Goal: Information Seeking & Learning: Learn about a topic

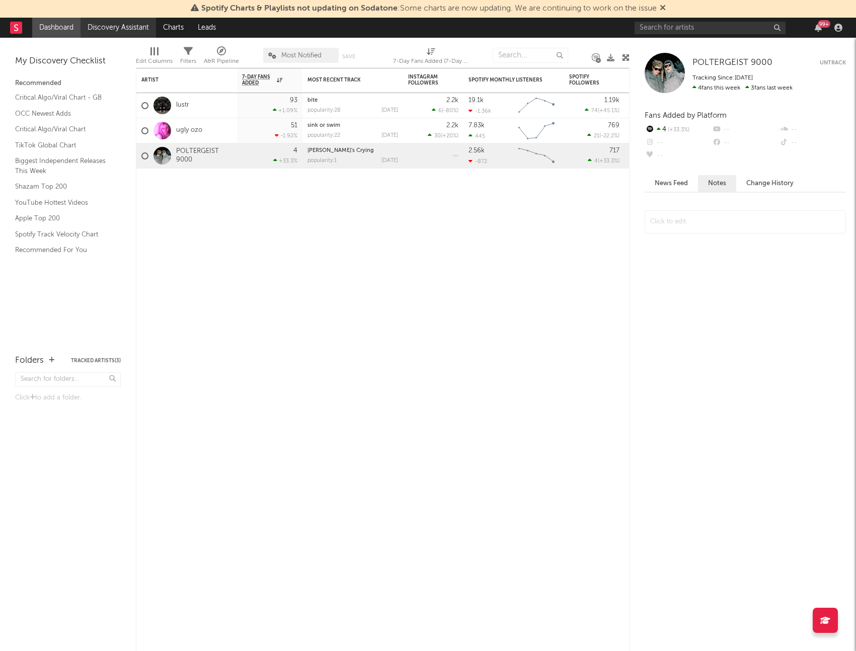
click at [93, 32] on link "Discovery Assistant" at bounding box center [117, 28] width 75 height 20
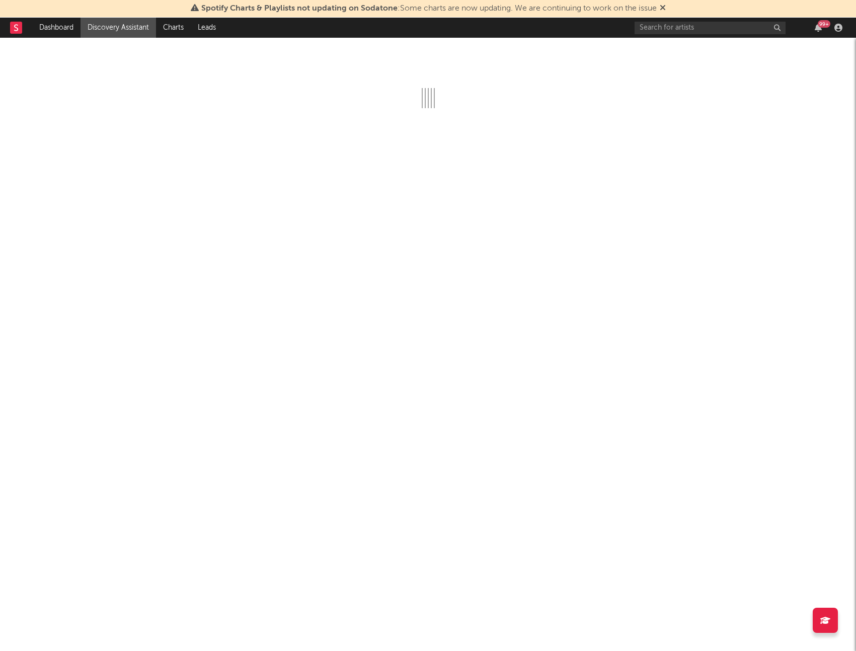
click at [664, 8] on icon at bounding box center [663, 8] width 6 height 8
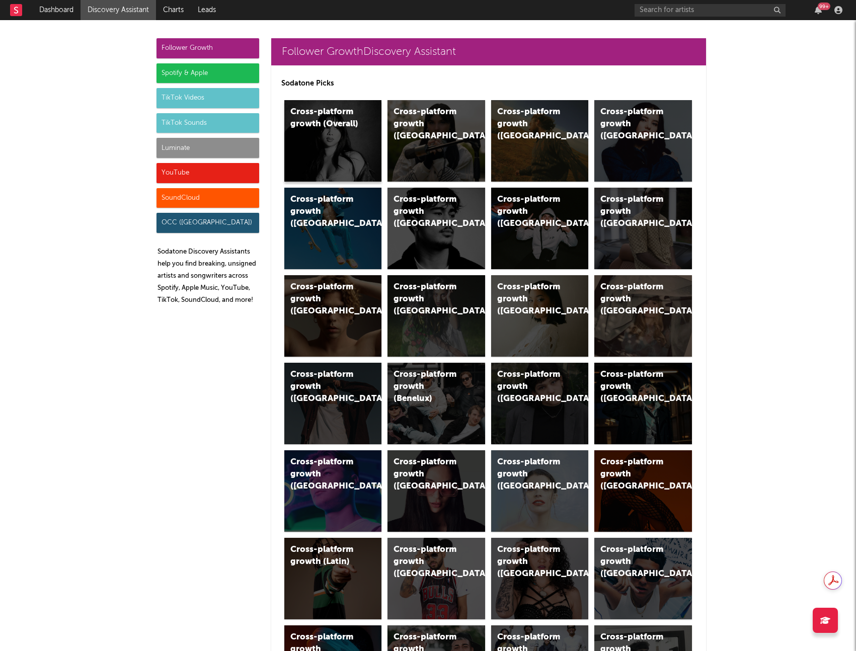
click at [337, 153] on div "Cross-platform growth (Overall)" at bounding box center [333, 141] width 98 height 82
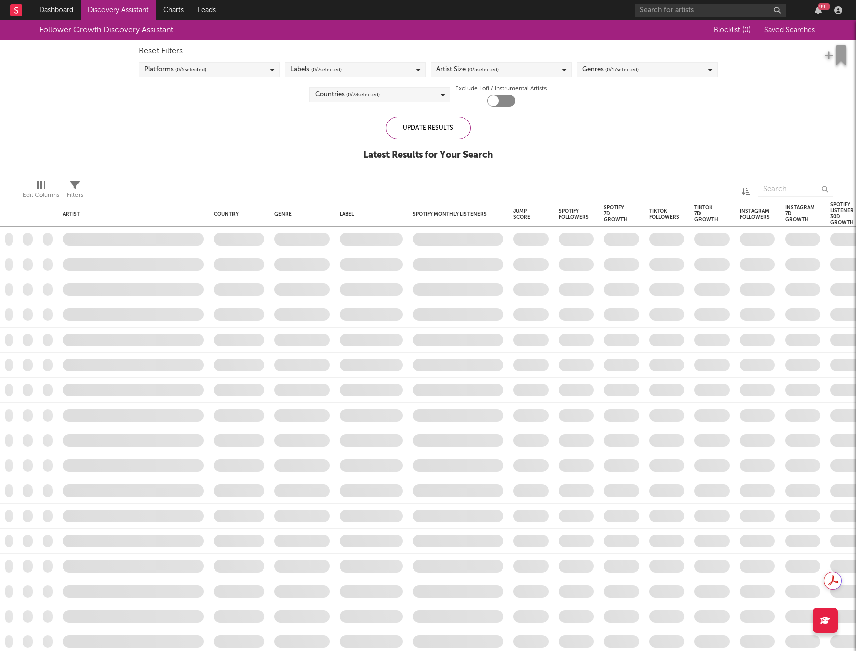
checkbox input "true"
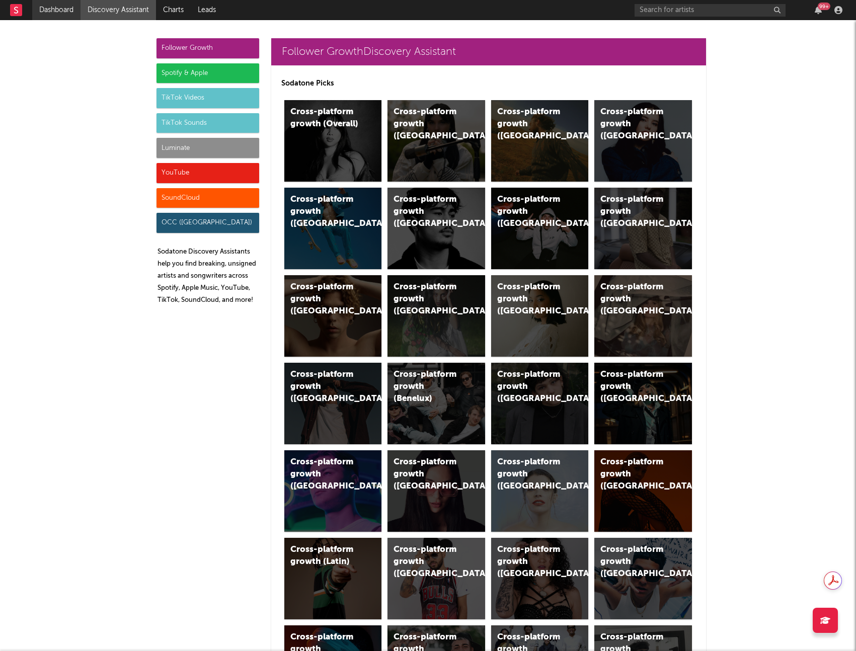
click at [69, 8] on link "Dashboard" at bounding box center [56, 10] width 48 height 20
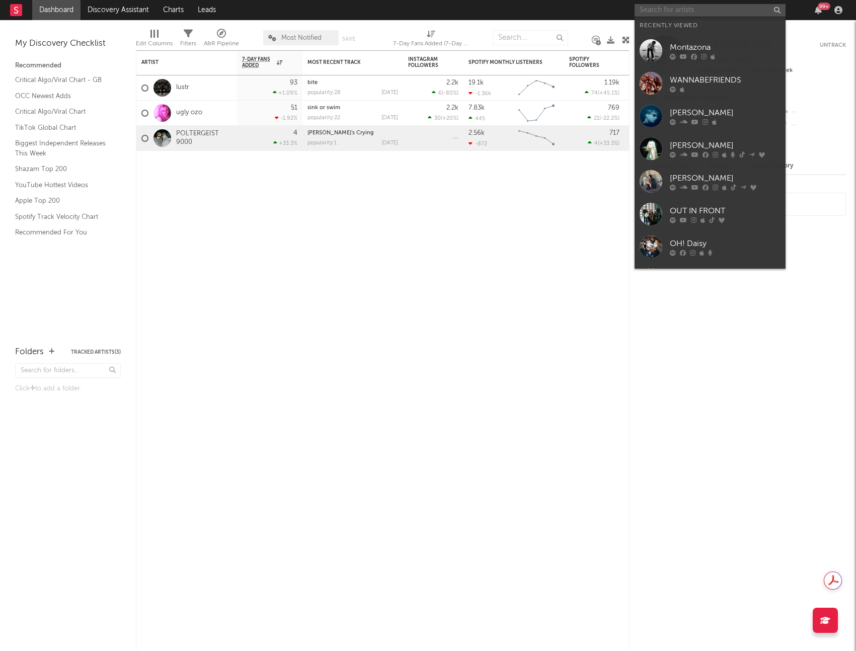
click at [684, 10] on input "text" at bounding box center [709, 10] width 151 height 13
click at [701, 56] on icon at bounding box center [704, 56] width 6 height 6
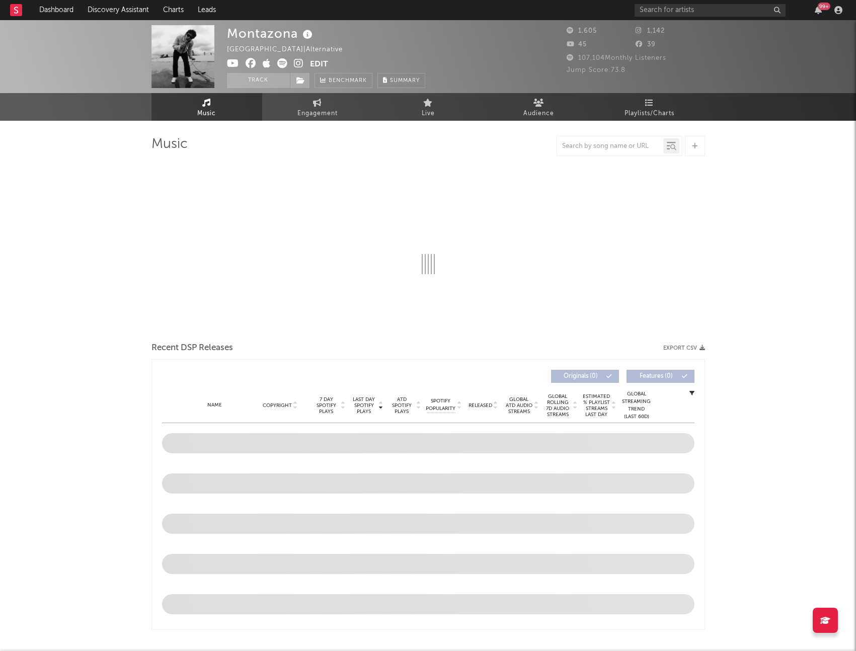
select select "6m"
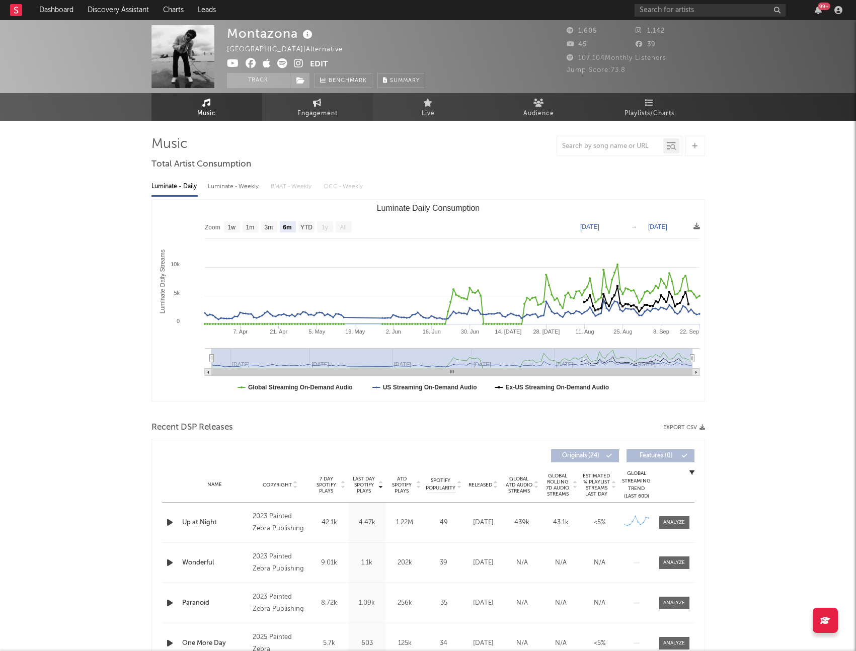
click at [315, 104] on icon at bounding box center [317, 103] width 9 height 8
select select "1w"
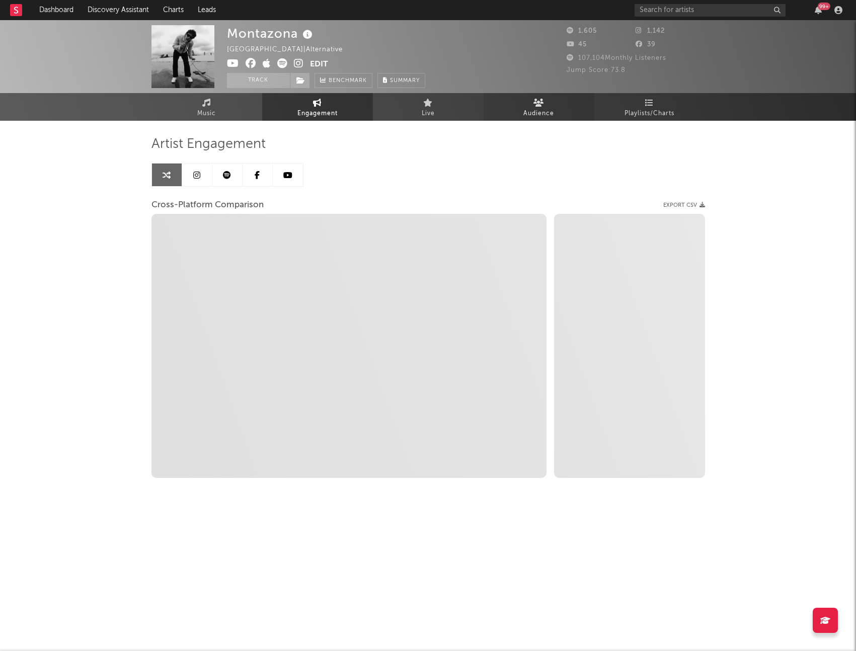
select select "1m"
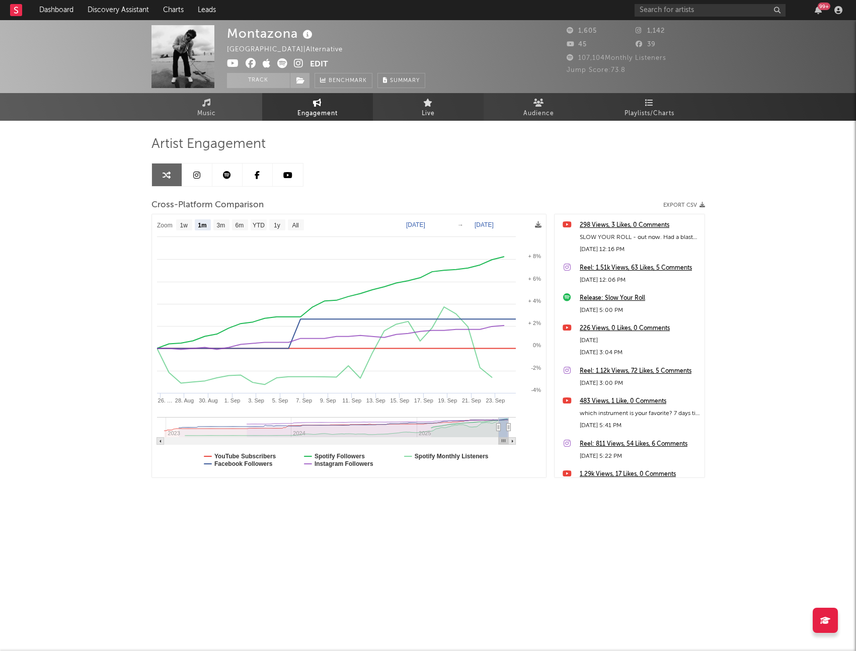
click at [422, 104] on link "Live" at bounding box center [428, 107] width 111 height 28
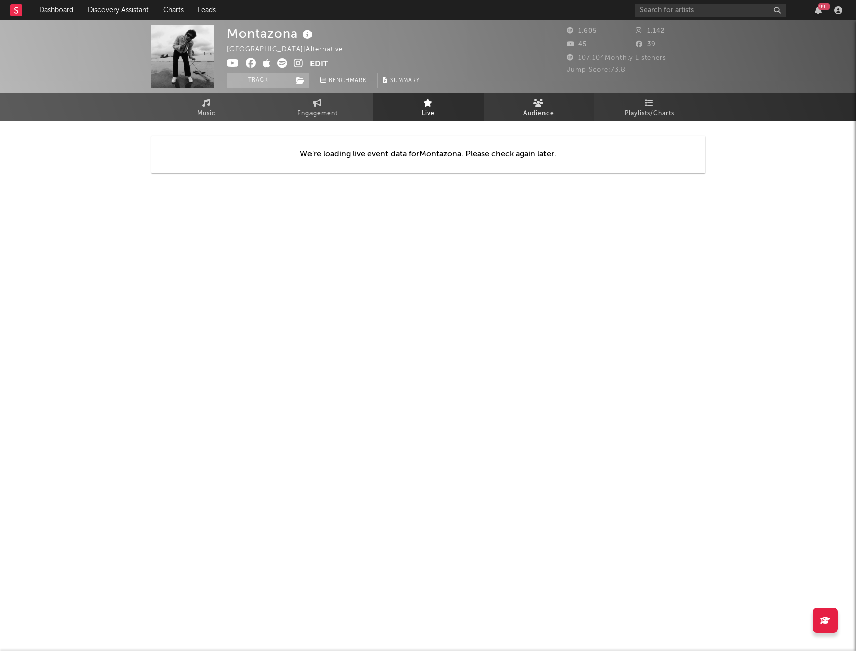
click at [530, 100] on link "Audience" at bounding box center [538, 107] width 111 height 28
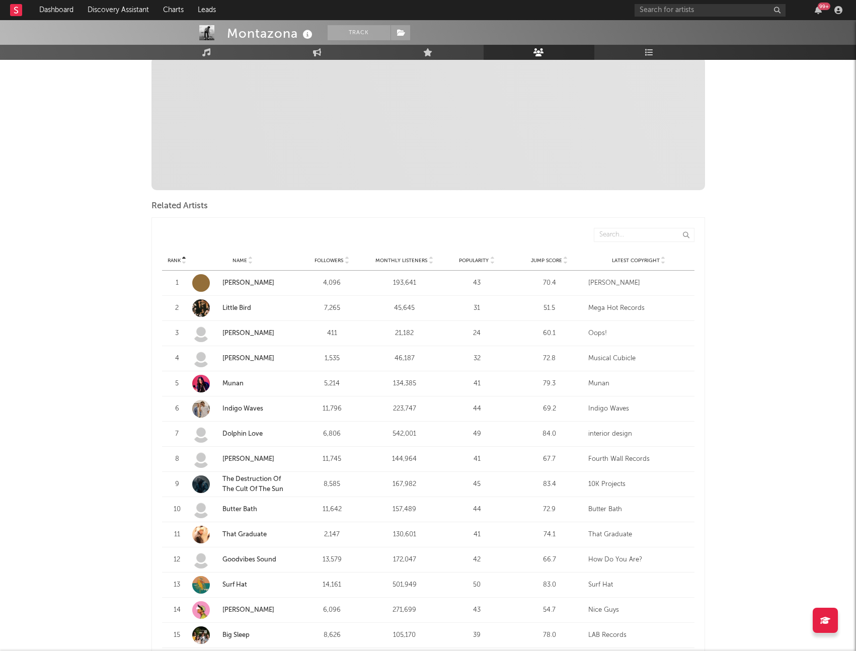
scroll to position [301, 0]
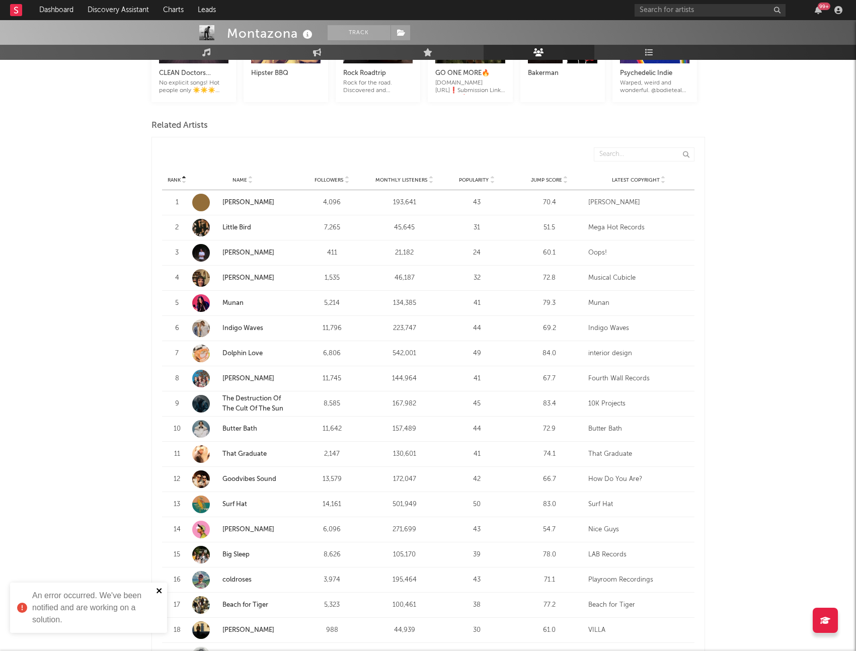
click at [156, 589] on icon "close" at bounding box center [159, 591] width 7 height 8
drag, startPoint x: 152, startPoint y: 353, endPoint x: 759, endPoint y: 351, distance: 606.7
click at [759, 351] on div "Montazona Track Australia | Alternative Edit Track Benchmark Summary 1,605 1,14…" at bounding box center [428, 549] width 856 height 1660
click at [797, 344] on div "Montazona Track Australia | Alternative Edit Track Benchmark Summary 1,605 1,14…" at bounding box center [428, 549] width 856 height 1660
click at [231, 356] on link "Dolphin Love" at bounding box center [242, 353] width 40 height 7
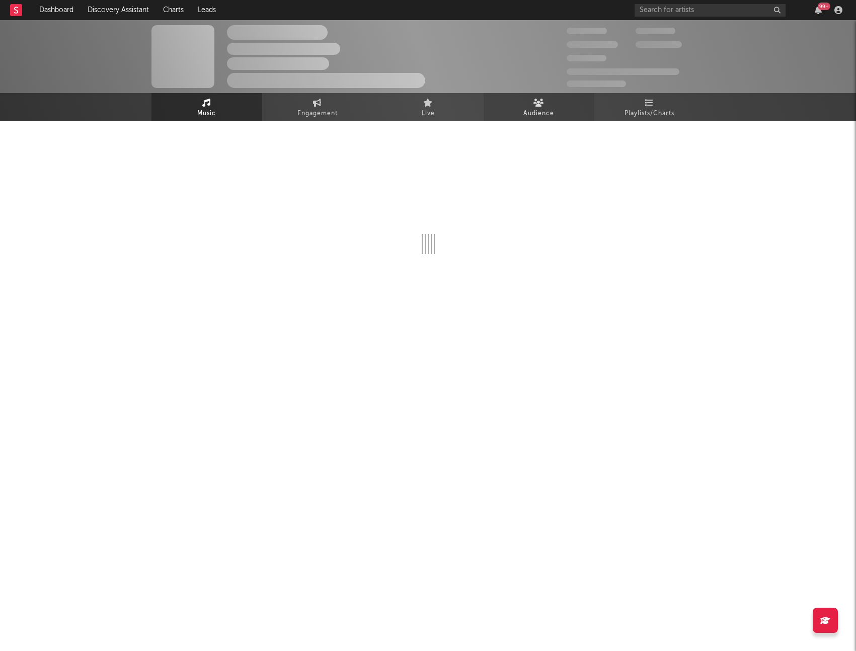
select select "6m"
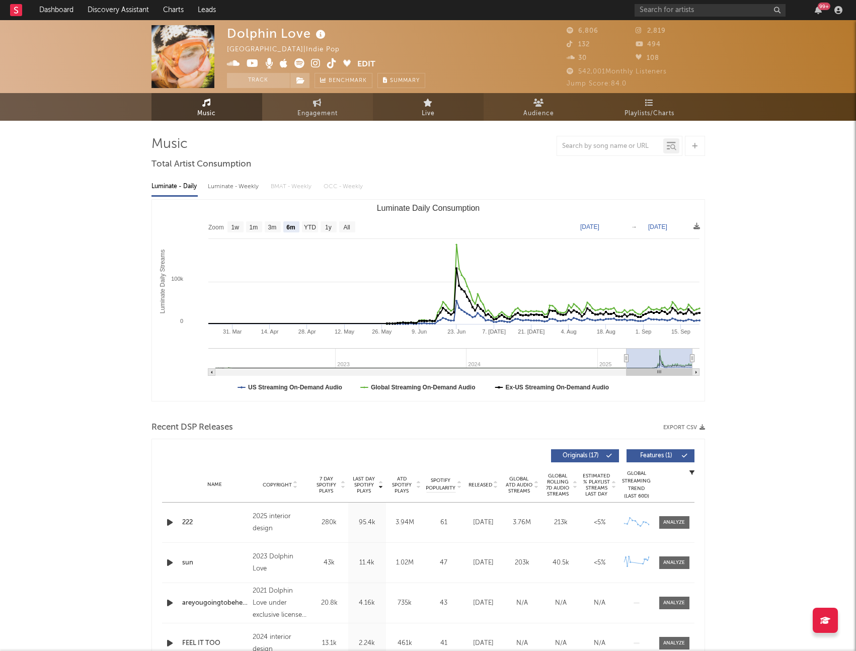
click at [428, 112] on span "Live" at bounding box center [428, 114] width 13 height 12
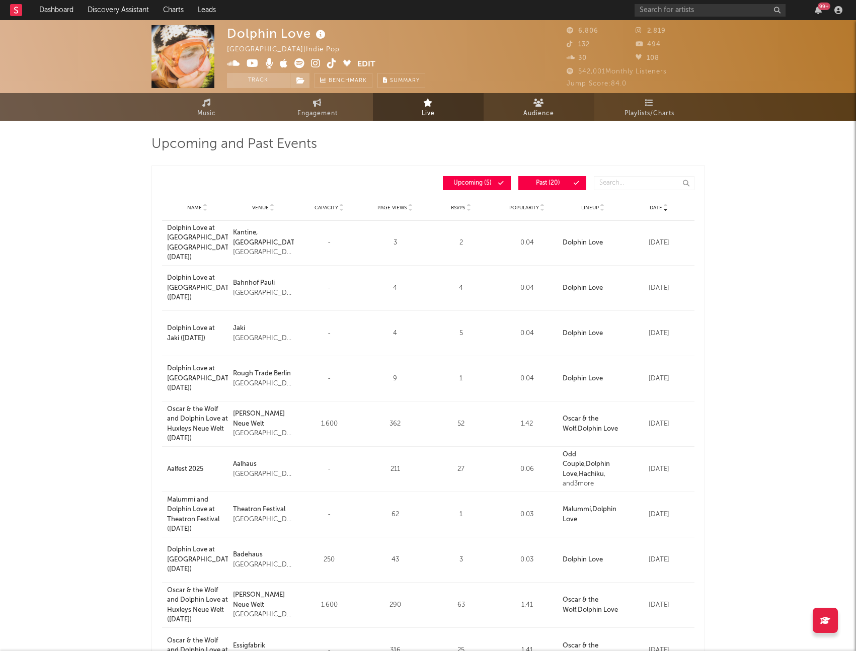
click at [524, 115] on span "Audience" at bounding box center [538, 114] width 31 height 12
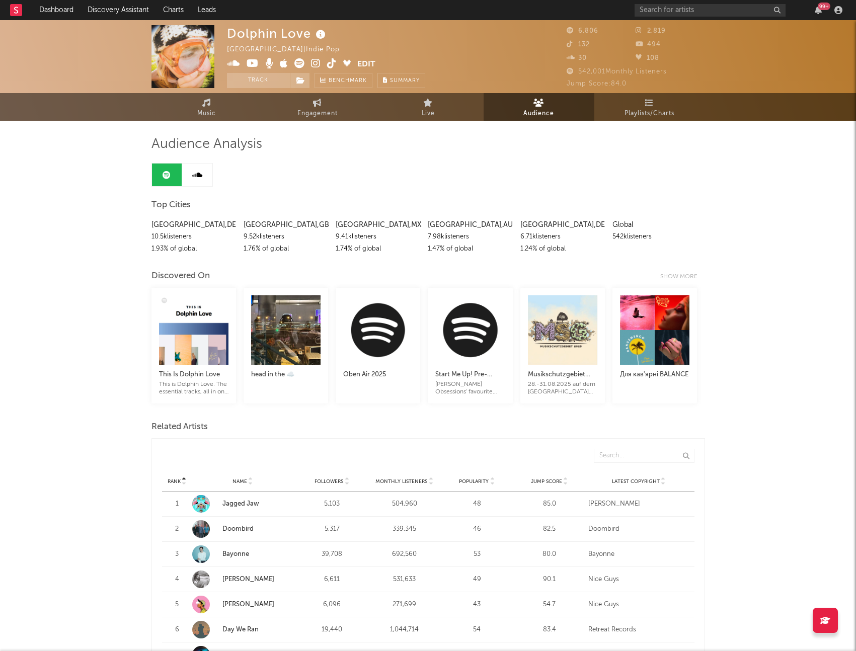
drag, startPoint x: 140, startPoint y: 225, endPoint x: 735, endPoint y: 254, distance: 595.3
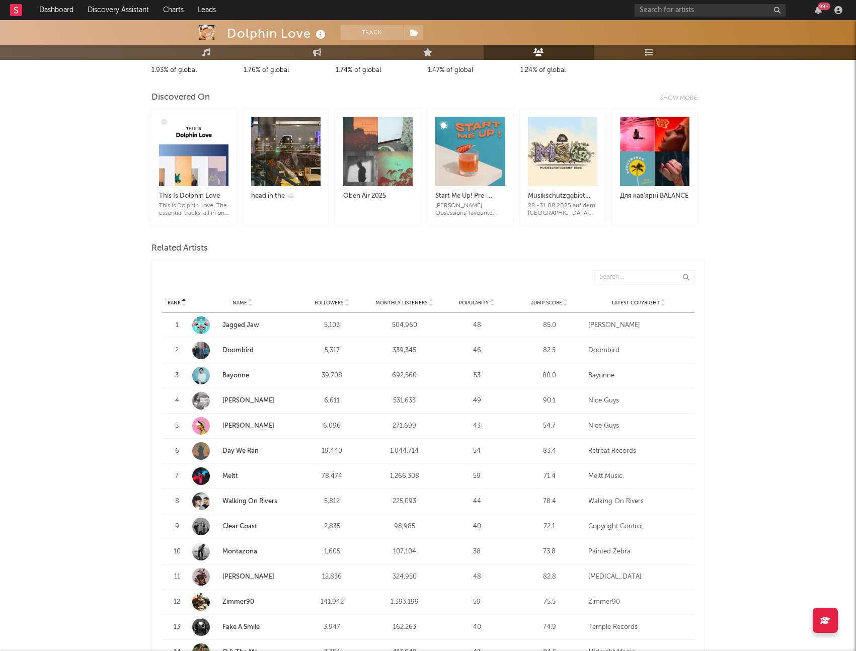
scroll to position [352, 0]
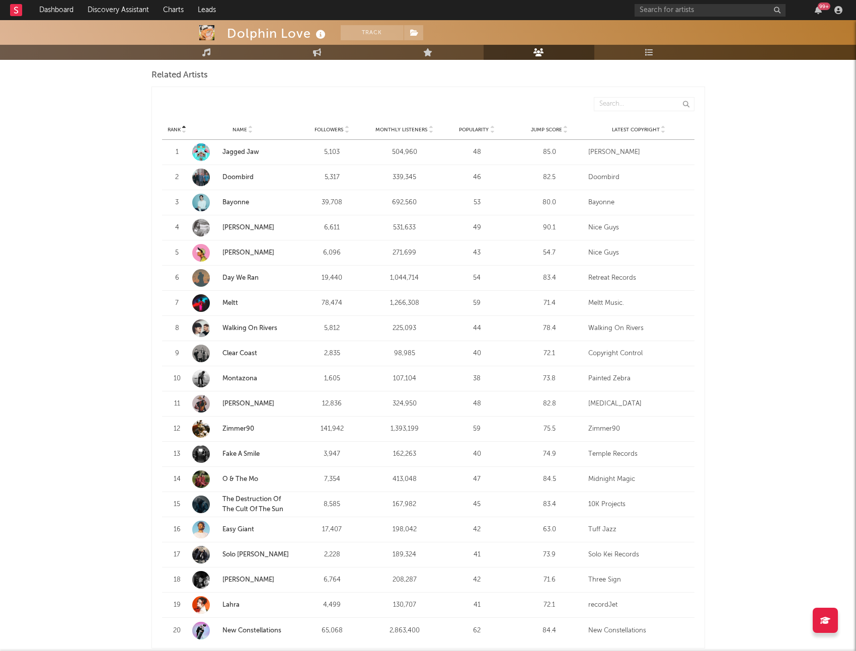
click at [397, 132] on span "Monthly Listeners" at bounding box center [401, 130] width 52 height 6
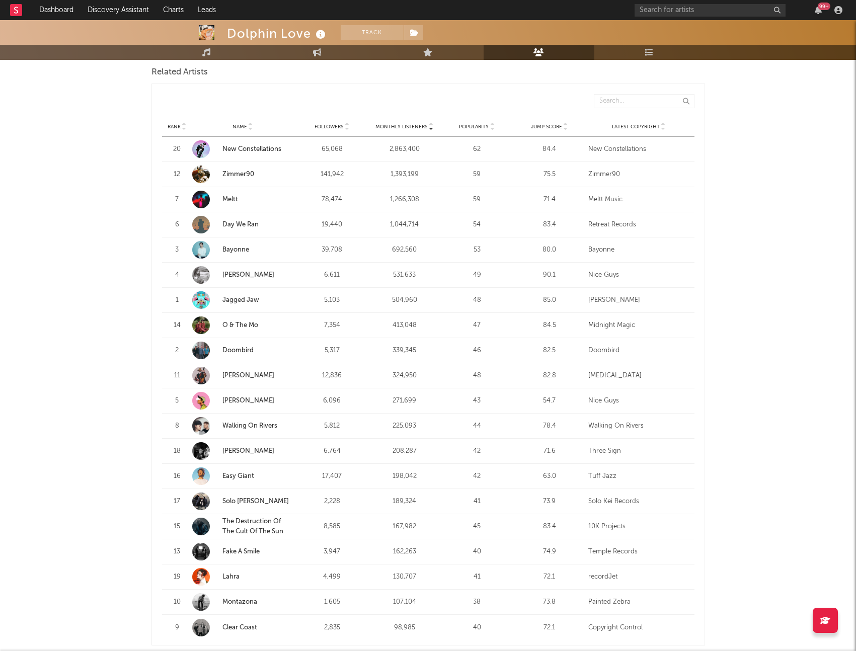
scroll to position [356, 0]
drag, startPoint x: 741, startPoint y: 599, endPoint x: 66, endPoint y: 574, distance: 675.1
click at [96, 599] on div "Dolphin Love Track Germany | Indie Pop Edit Track Benchmark Summary 6,806 2,819…" at bounding box center [428, 494] width 856 height 1660
click at [63, 571] on div "Dolphin Love Track Germany | Indie Pop Edit Track Benchmark Summary 6,806 2,819…" at bounding box center [428, 494] width 856 height 1660
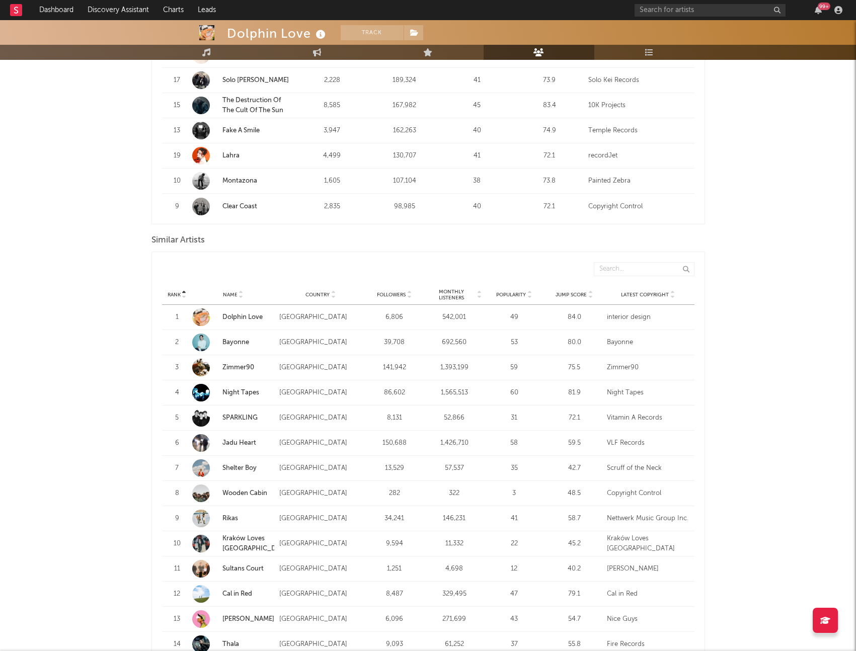
scroll to position [786, 0]
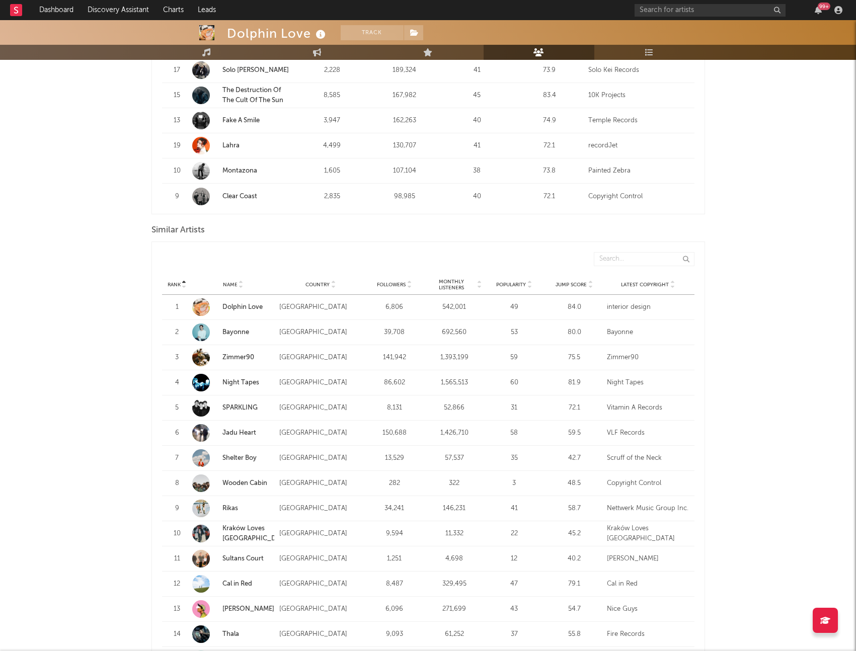
click at [240, 333] on link "Bayonne" at bounding box center [235, 332] width 27 height 7
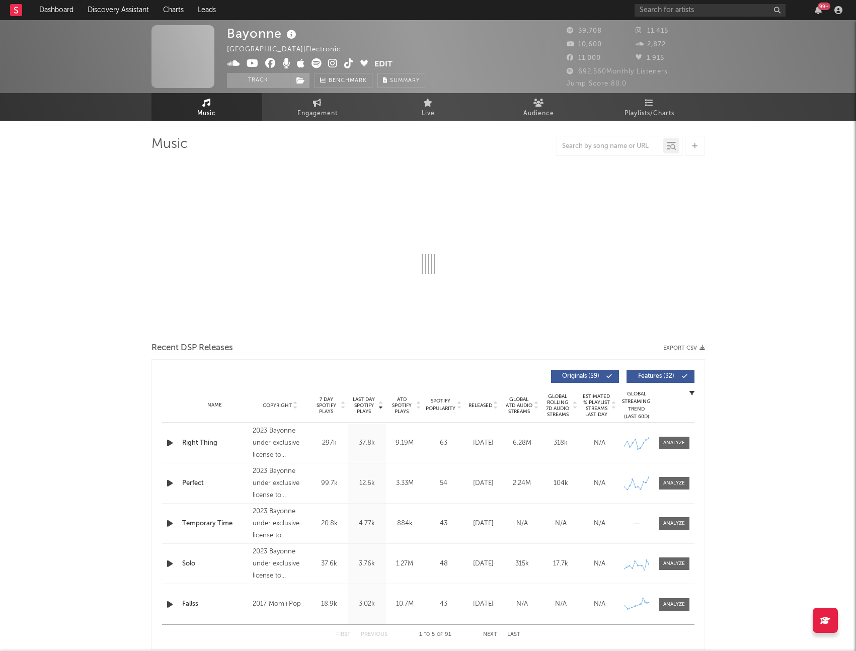
select select "6m"
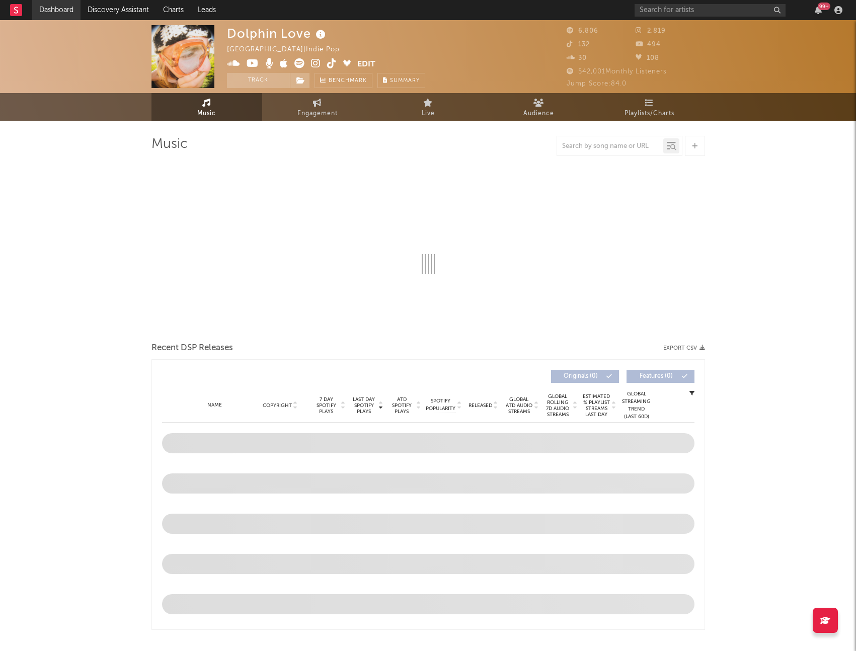
select select "6m"
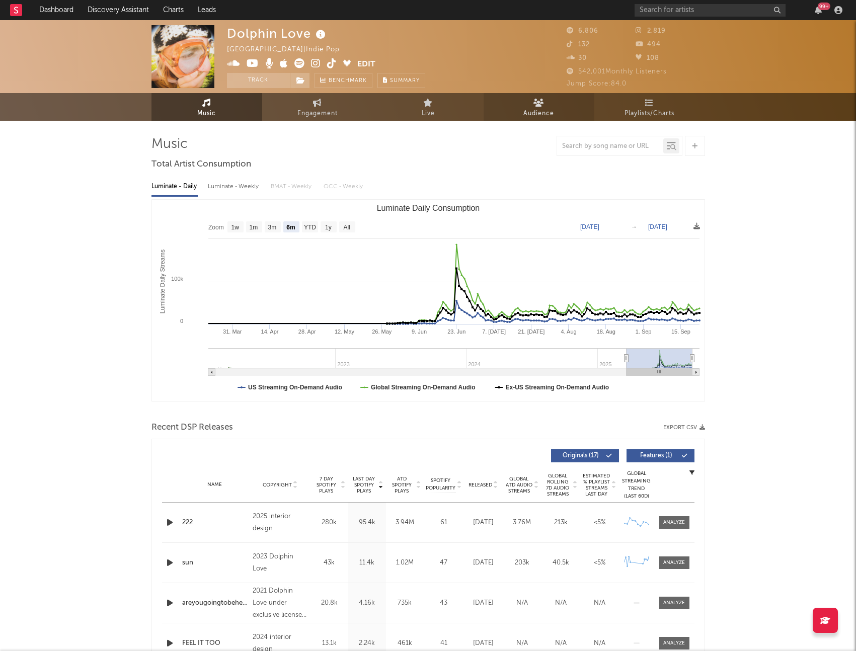
click at [509, 112] on link "Audience" at bounding box center [538, 107] width 111 height 28
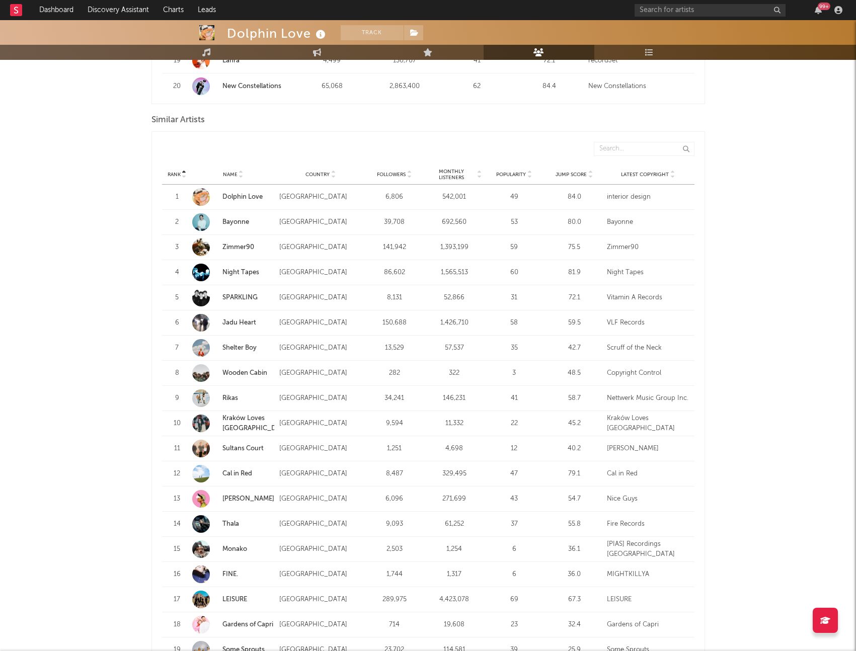
scroll to position [893, 0]
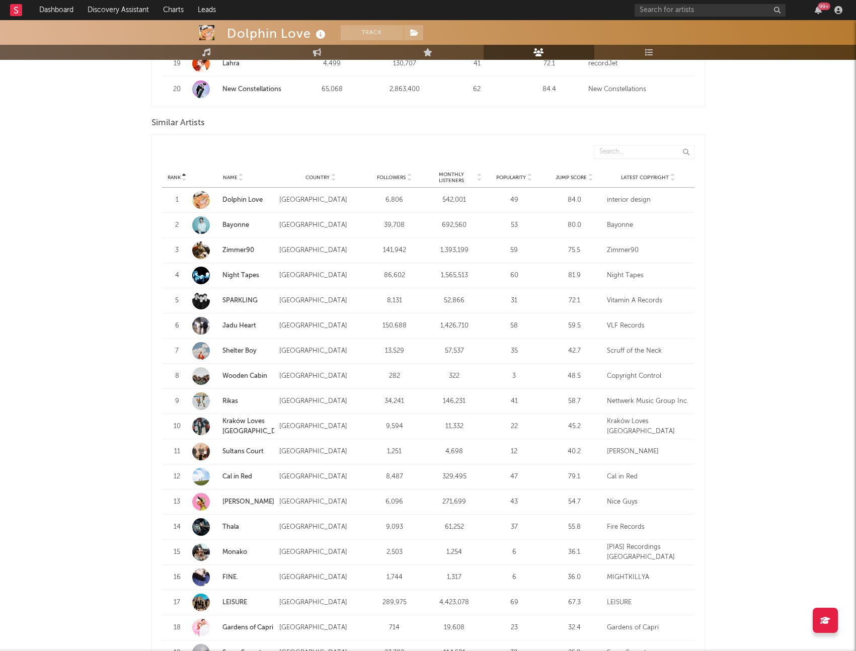
click at [235, 230] on link "Bayonne" at bounding box center [233, 225] width 83 height 18
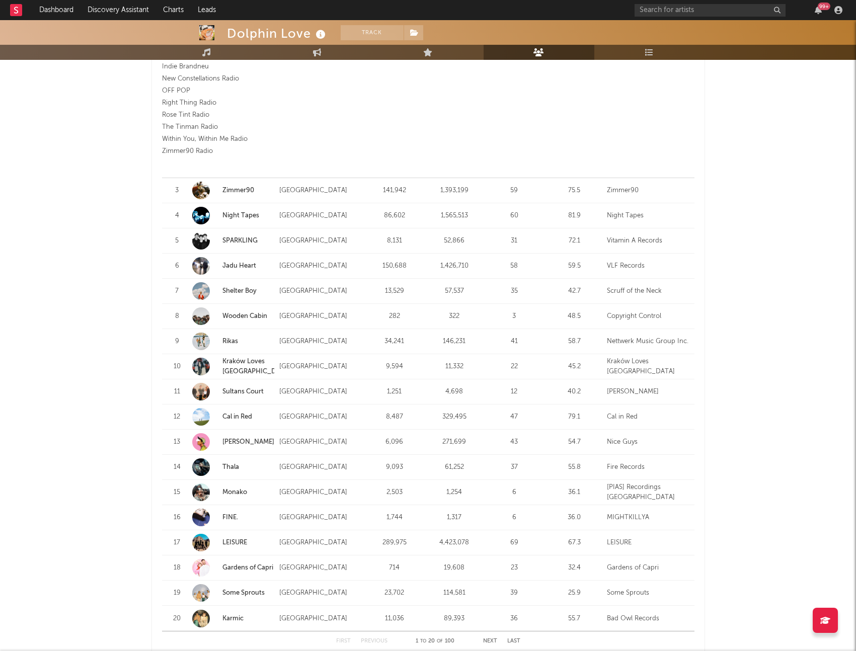
scroll to position [1180, 0]
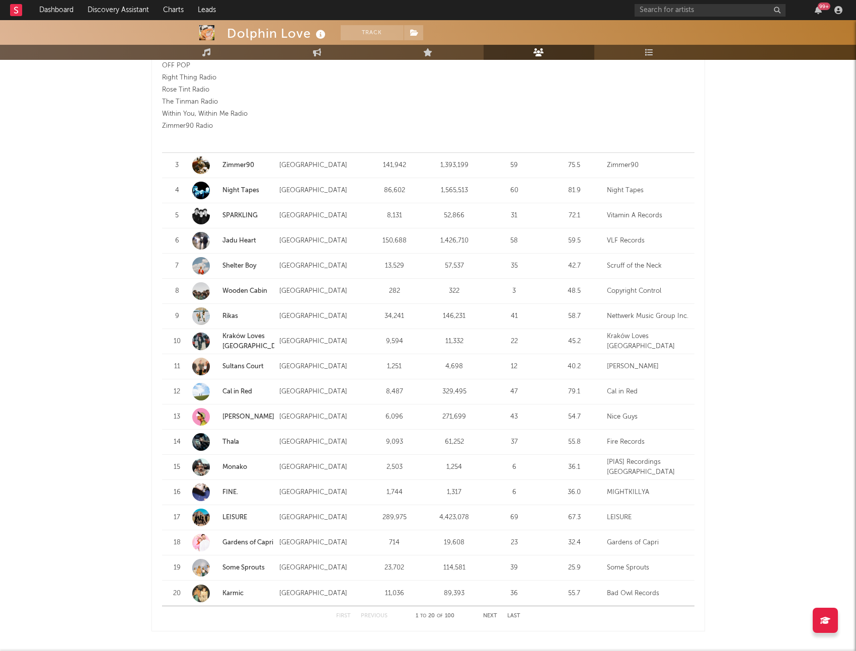
click at [485, 616] on button "Next" at bounding box center [490, 616] width 14 height 6
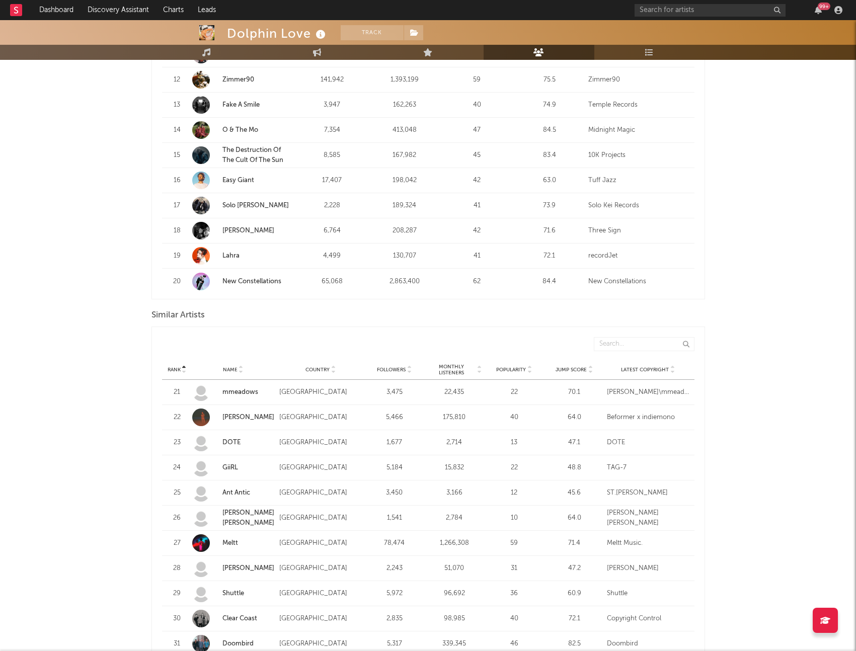
scroll to position [792, 0]
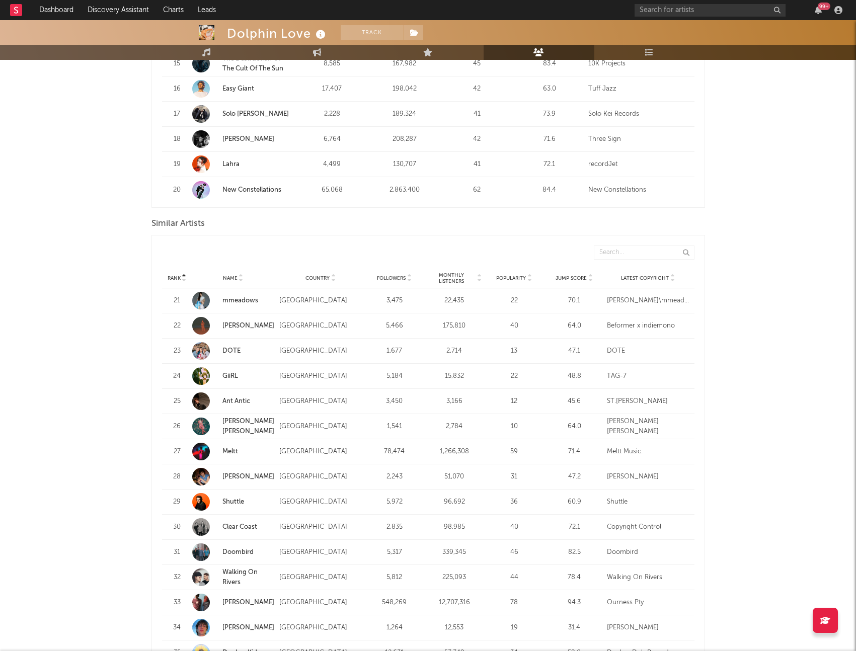
drag, startPoint x: 320, startPoint y: 276, endPoint x: 351, endPoint y: 257, distance: 36.6
click at [418, 244] on div "Rank Rank Name Country Followers Monthly Listeners Popularity Jump Score Latest…" at bounding box center [428, 525] width 532 height 571
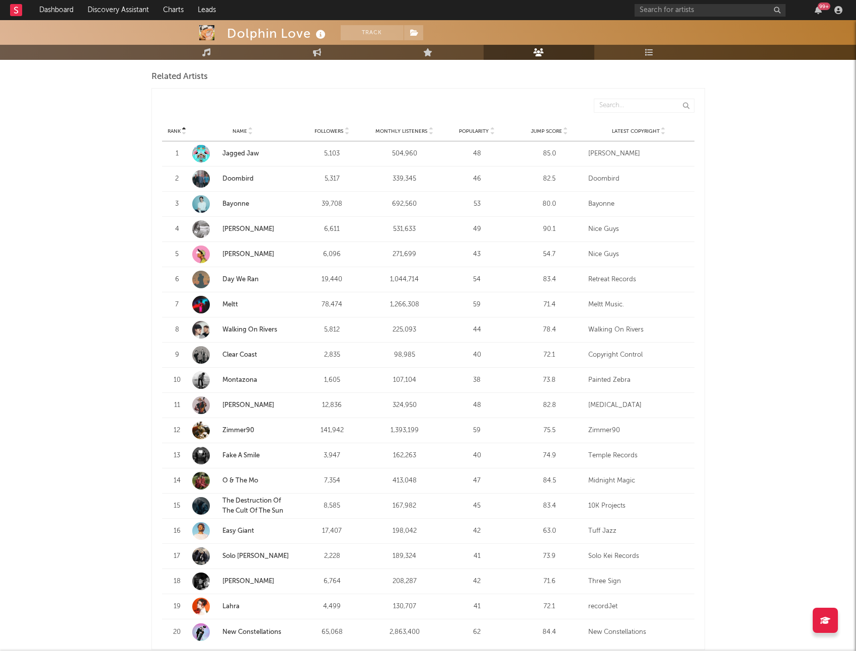
scroll to position [339, 0]
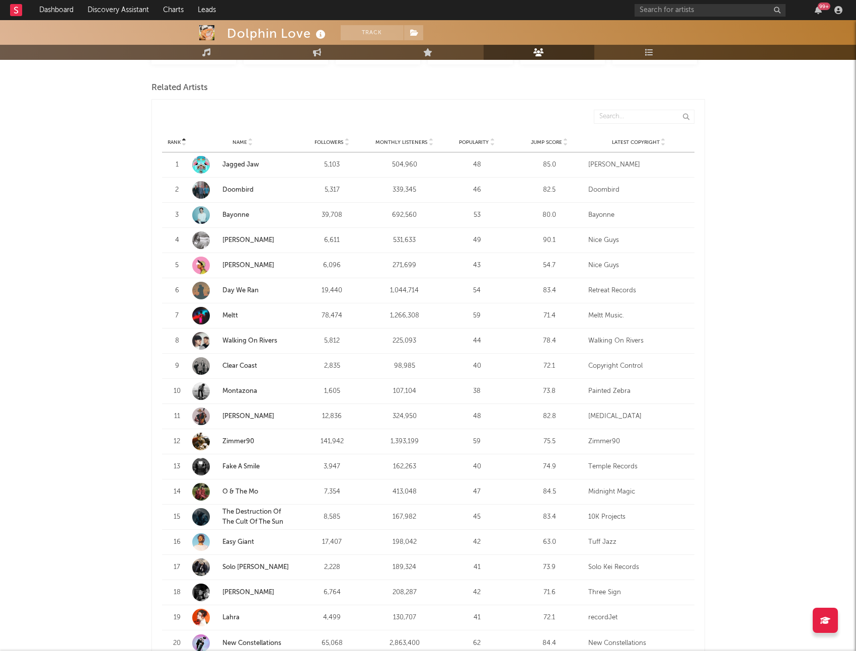
click at [275, 494] on strong "O & The Mo" at bounding box center [257, 492] width 71 height 10
drag, startPoint x: 581, startPoint y: 387, endPoint x: 755, endPoint y: 376, distance: 174.9
click at [755, 376] on div "Dolphin Love Track Germany | Indie Pop Edit Track Benchmark Summary 6,806 2,819…" at bounding box center [428, 511] width 856 height 1660
click at [755, 377] on div "Dolphin Love Track Germany | Indie Pop Edit Track Benchmark Summary 6,806 2,819…" at bounding box center [428, 511] width 856 height 1660
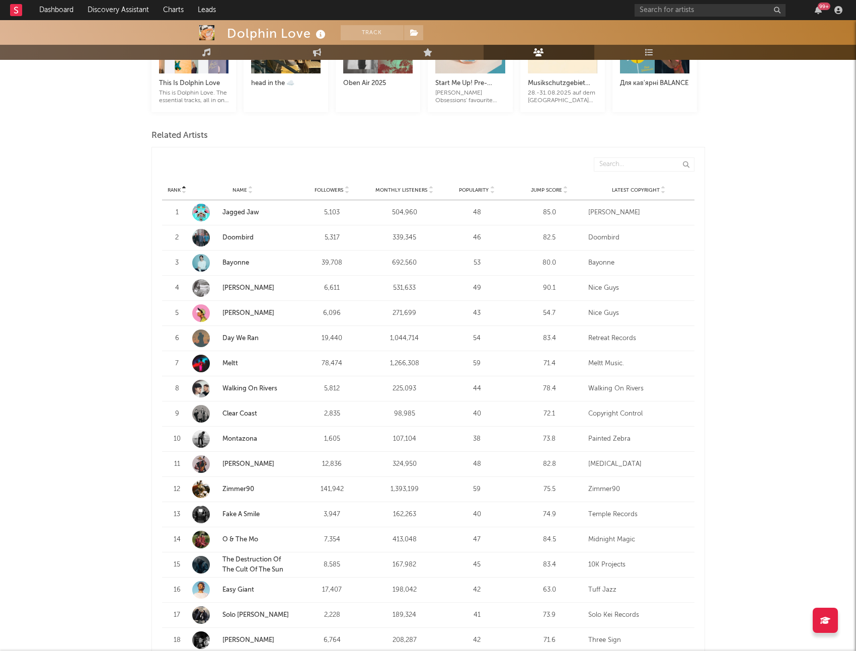
click at [243, 432] on link "Montazona" at bounding box center [242, 439] width 101 height 18
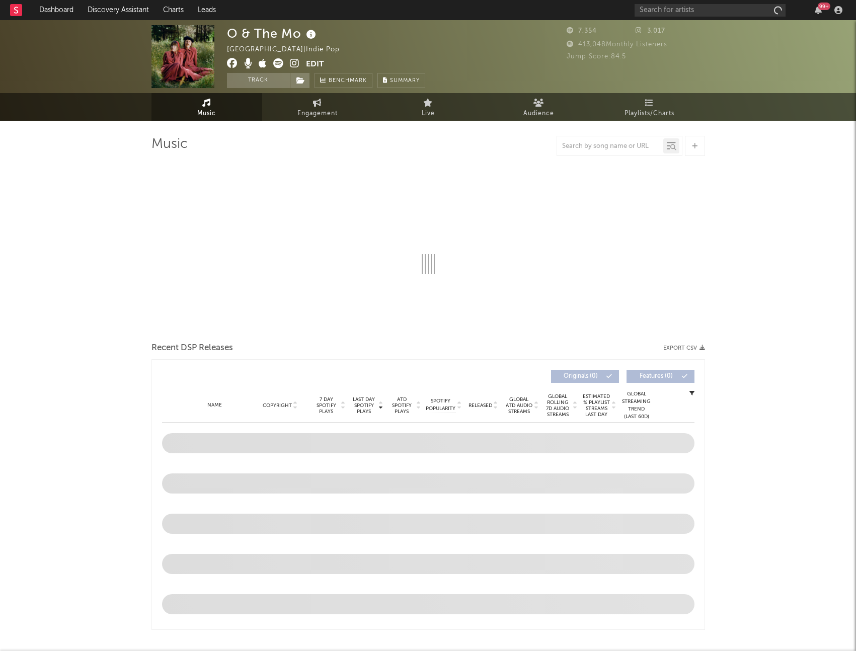
select select "6m"
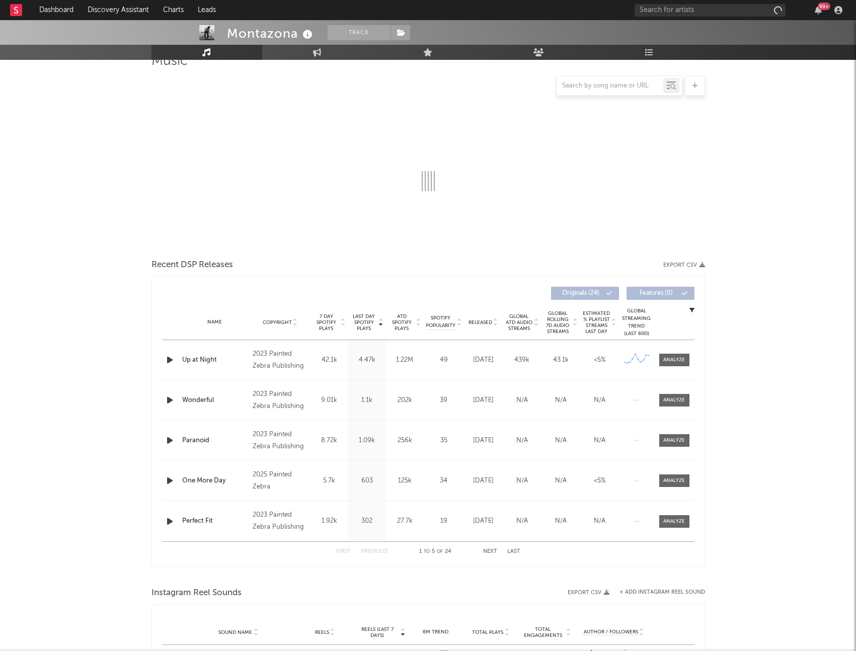
select select "6m"
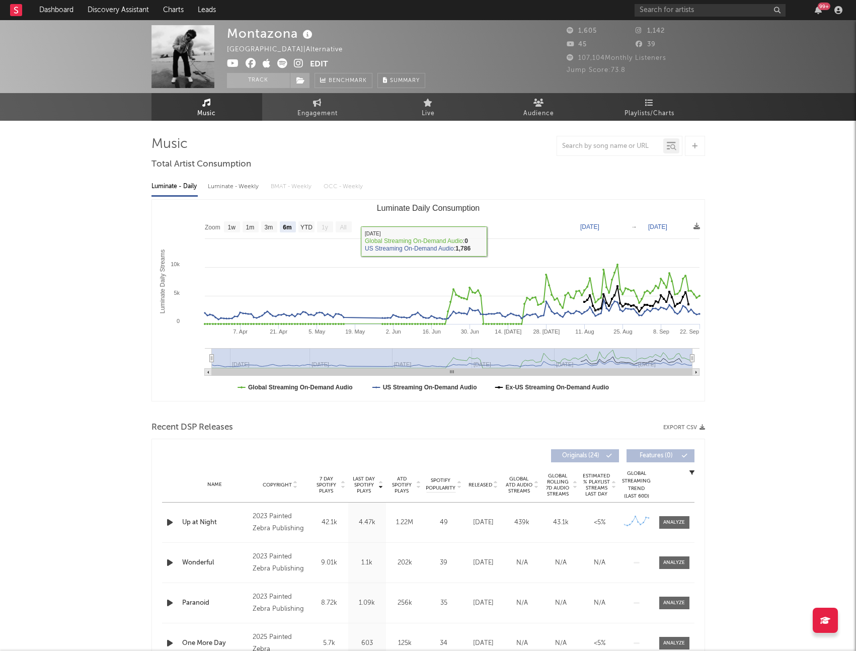
click at [238, 182] on div "Luminate - Weekly" at bounding box center [234, 186] width 53 height 17
select select "6m"
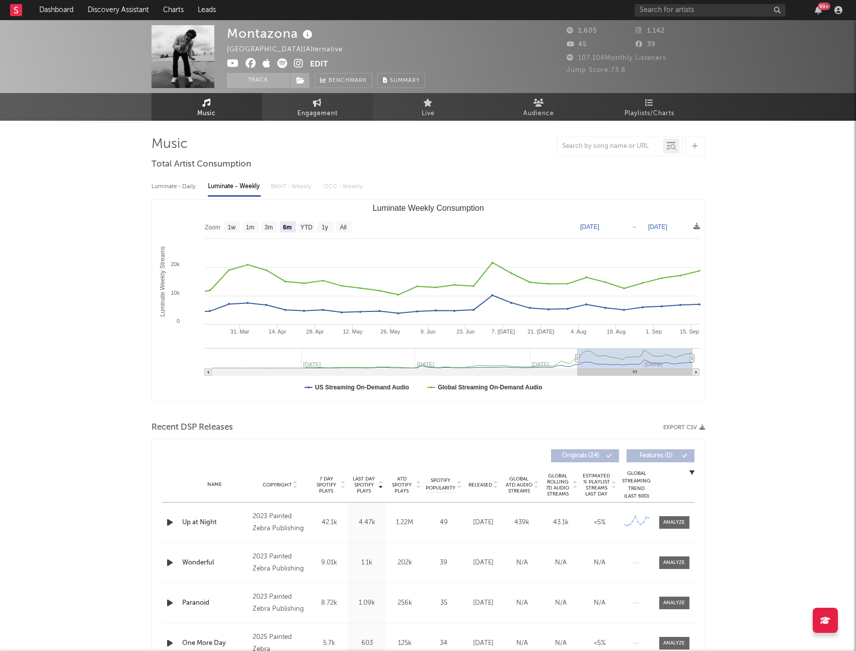
click at [337, 111] on span "Engagement" at bounding box center [317, 114] width 40 height 12
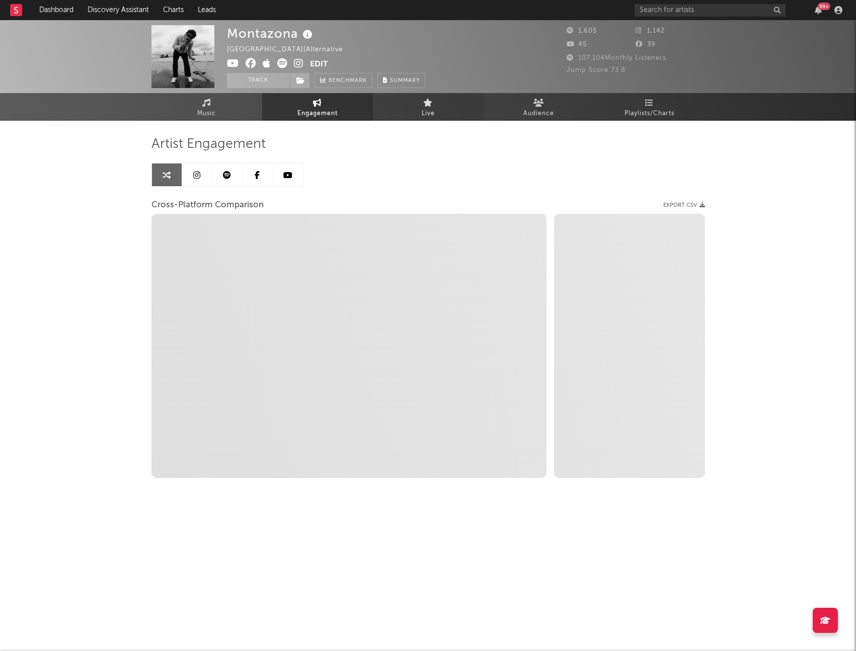
select select "1w"
select select "1m"
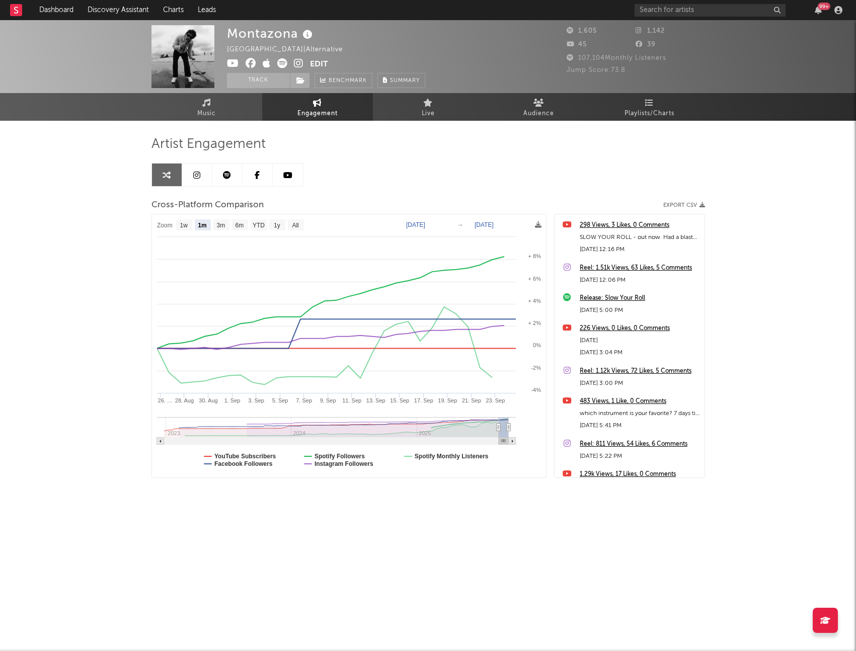
click at [252, 51] on div "Australia | Alternative" at bounding box center [290, 50] width 127 height 12
click at [473, 145] on div "Artist Engagement" at bounding box center [427, 144] width 553 height 17
click at [457, 108] on link "Live" at bounding box center [428, 107] width 111 height 28
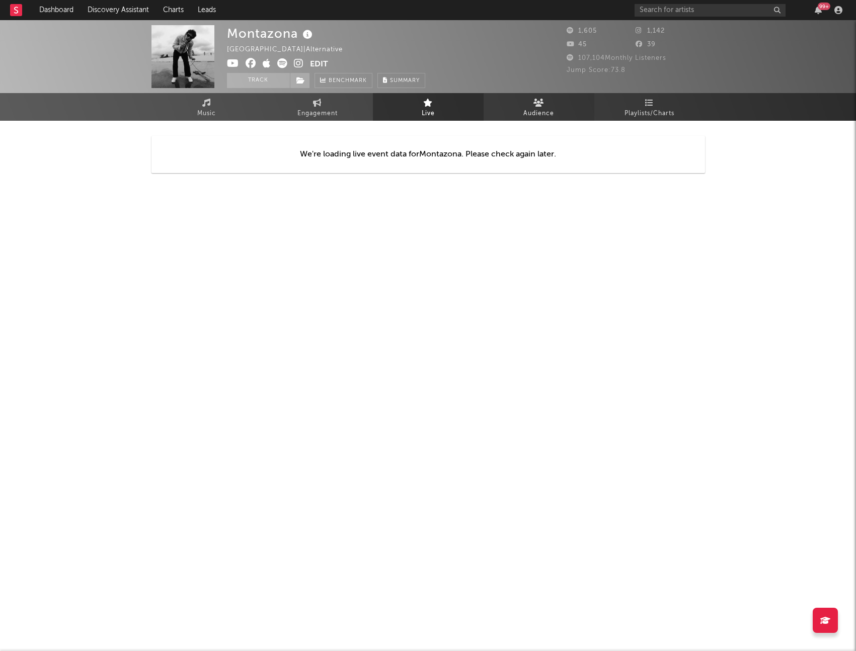
click at [533, 108] on span "Audience" at bounding box center [538, 114] width 31 height 12
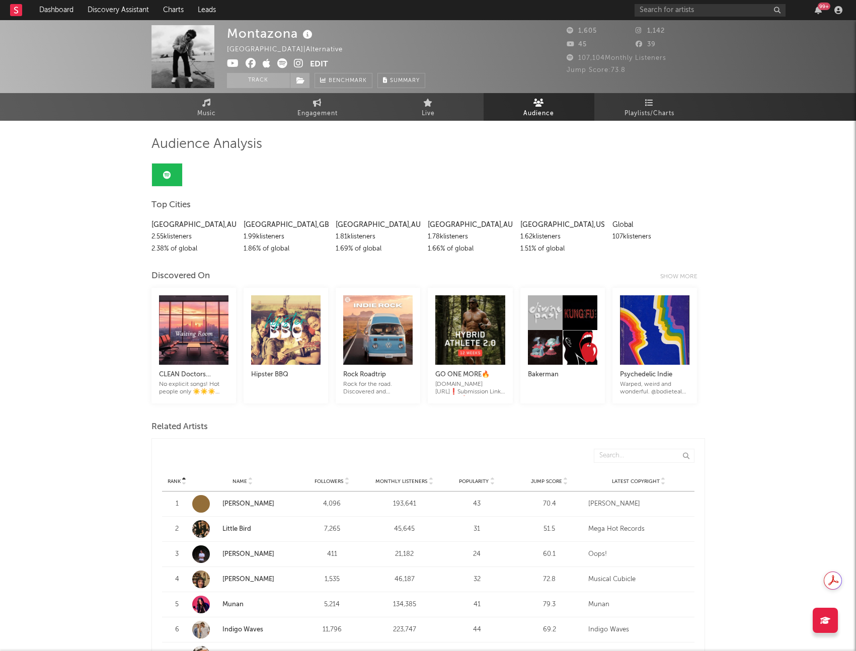
drag, startPoint x: 680, startPoint y: 238, endPoint x: 61, endPoint y: 232, distance: 618.8
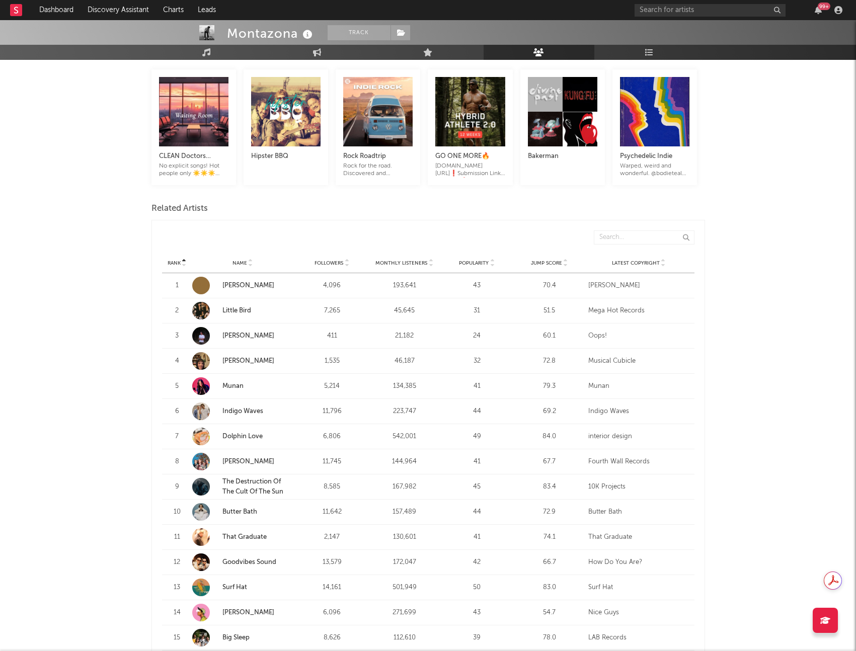
scroll to position [219, 0]
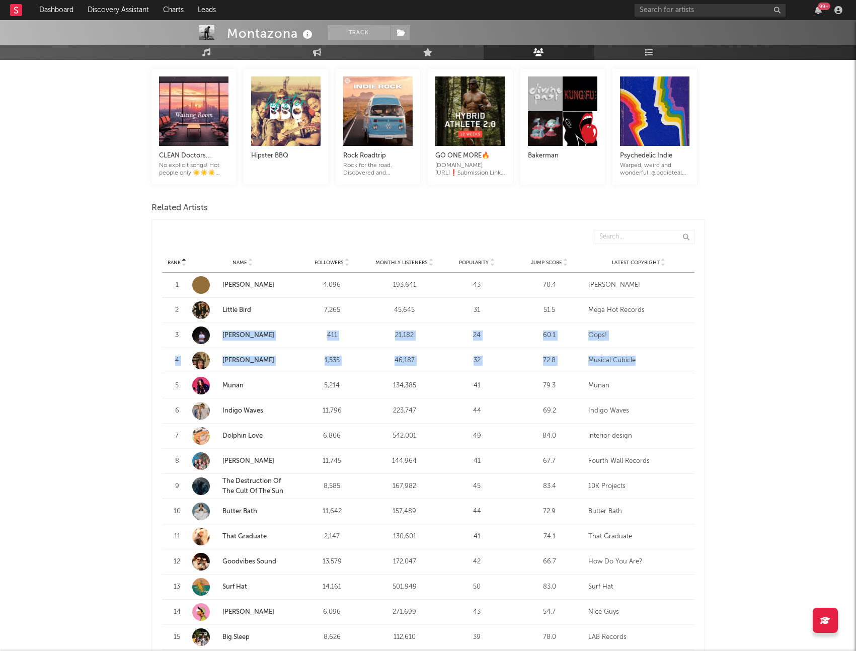
drag, startPoint x: 67, startPoint y: 343, endPoint x: 722, endPoint y: 357, distance: 655.7
click at [722, 357] on div "Montazona Track Australia | Alternative Edit Track Benchmark Summary 1,605 1,14…" at bounding box center [428, 631] width 856 height 1660
click at [730, 357] on div "Montazona Track Australia | Alternative Edit Track Benchmark Summary 1,605 1,14…" at bounding box center [428, 631] width 856 height 1660
drag, startPoint x: 750, startPoint y: 355, endPoint x: 97, endPoint y: 361, distance: 653.5
click at [97, 361] on div "Montazona Track Australia | Alternative Edit Track Benchmark Summary 1,605 1,14…" at bounding box center [428, 631] width 856 height 1660
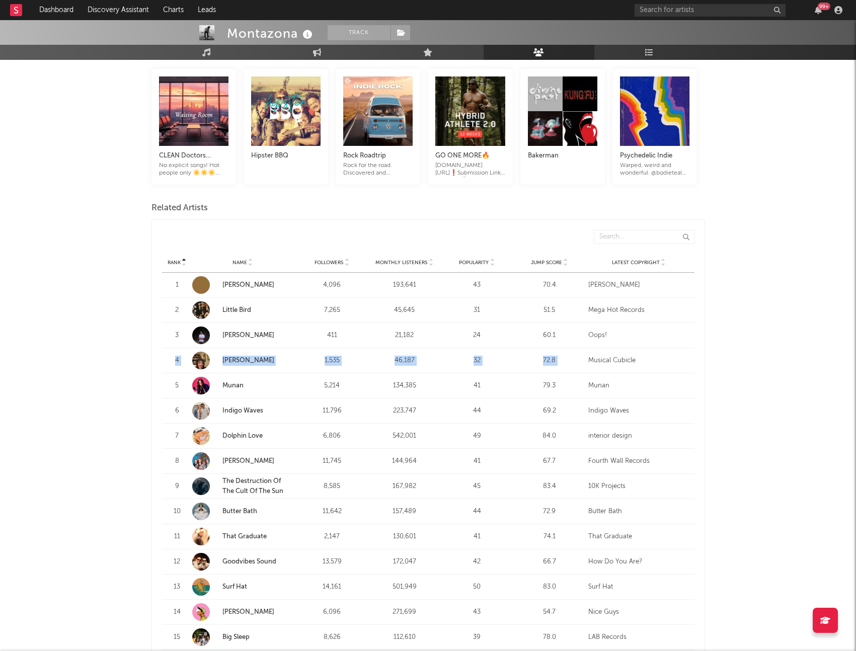
click at [97, 361] on div "Montazona Track Australia | Alternative Edit Track Benchmark Summary 1,605 1,14…" at bounding box center [428, 631] width 856 height 1660
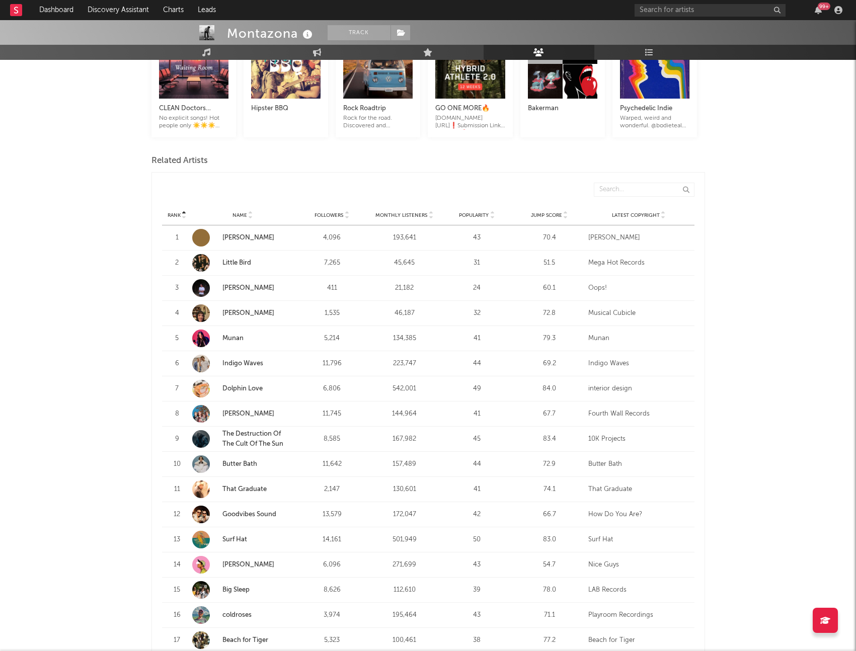
scroll to position [274, 0]
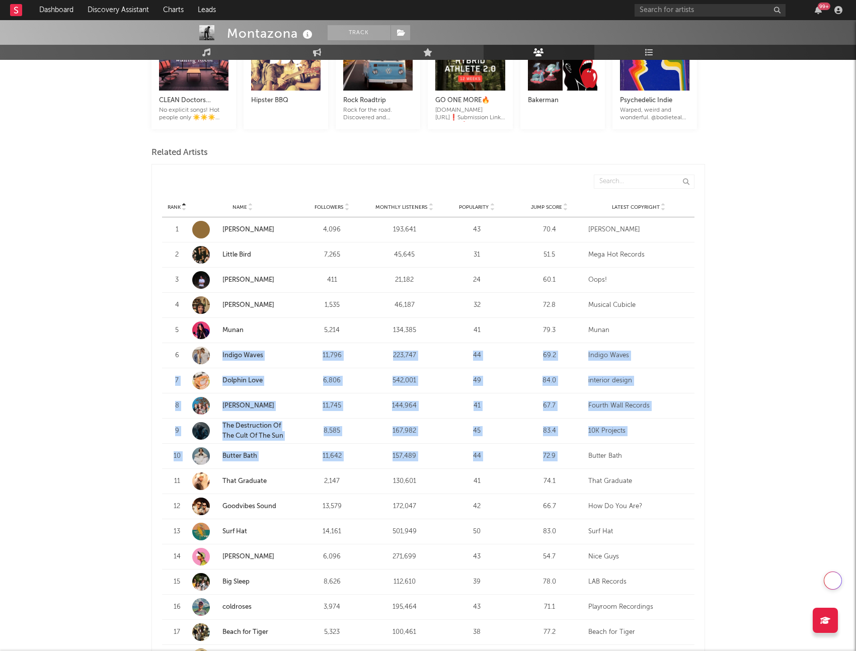
drag, startPoint x: 109, startPoint y: 361, endPoint x: 752, endPoint y: 447, distance: 648.2
click at [752, 447] on div "Montazona Track Australia | Alternative Edit Track Benchmark Summary 1,605 1,14…" at bounding box center [428, 576] width 856 height 1660
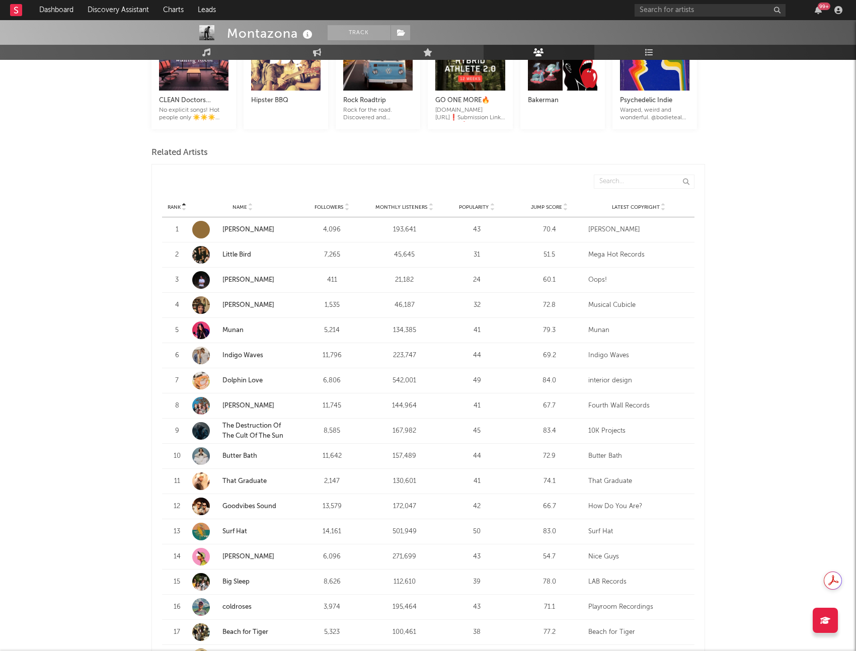
drag, startPoint x: 752, startPoint y: 447, endPoint x: 709, endPoint y: 442, distance: 42.6
click at [745, 446] on div "Montazona Track Australia | Alternative Edit Track Benchmark Summary 1,605 1,14…" at bounding box center [428, 576] width 856 height 1660
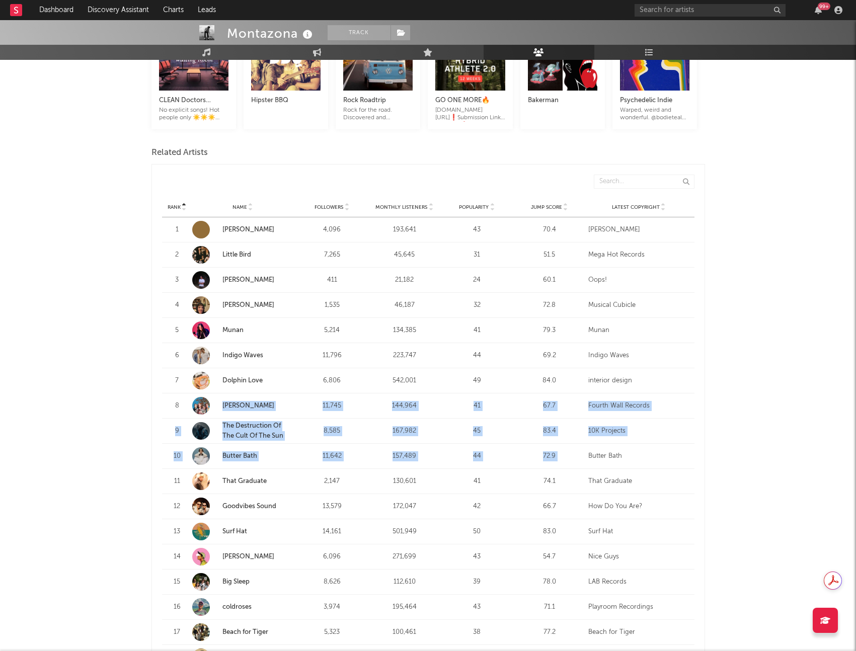
drag, startPoint x: 754, startPoint y: 445, endPoint x: 102, endPoint y: 414, distance: 652.8
click at [108, 417] on div "Montazona Track Australia | Alternative Edit Track Benchmark Summary 1,605 1,14…" at bounding box center [428, 576] width 856 height 1660
click at [102, 414] on div "Montazona Track Australia | Alternative Edit Track Benchmark Summary 1,605 1,14…" at bounding box center [428, 576] width 856 height 1660
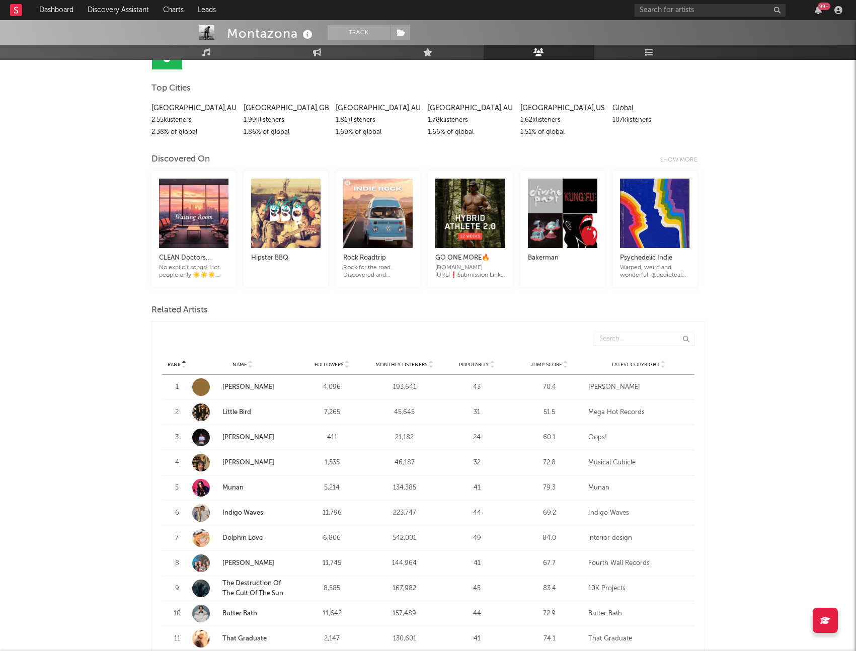
scroll to position [87, 0]
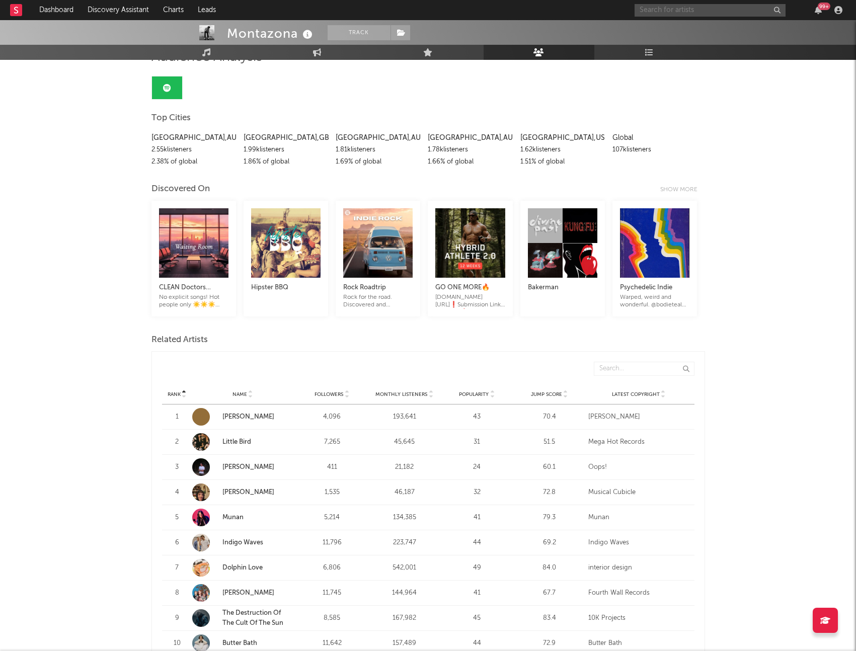
click at [704, 10] on input "text" at bounding box center [709, 10] width 151 height 13
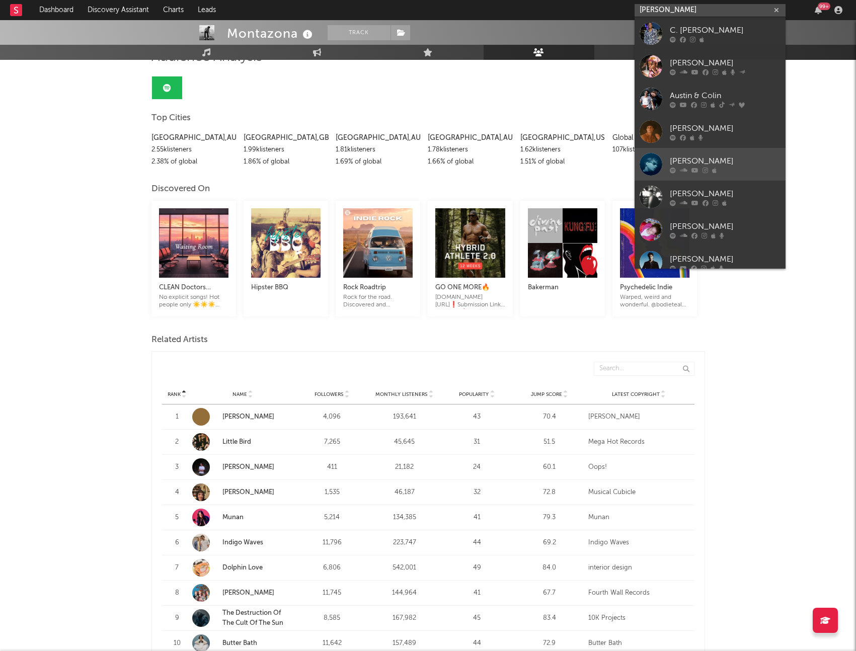
type input "austin c"
click at [724, 153] on link "Austin Coven" at bounding box center [709, 164] width 151 height 33
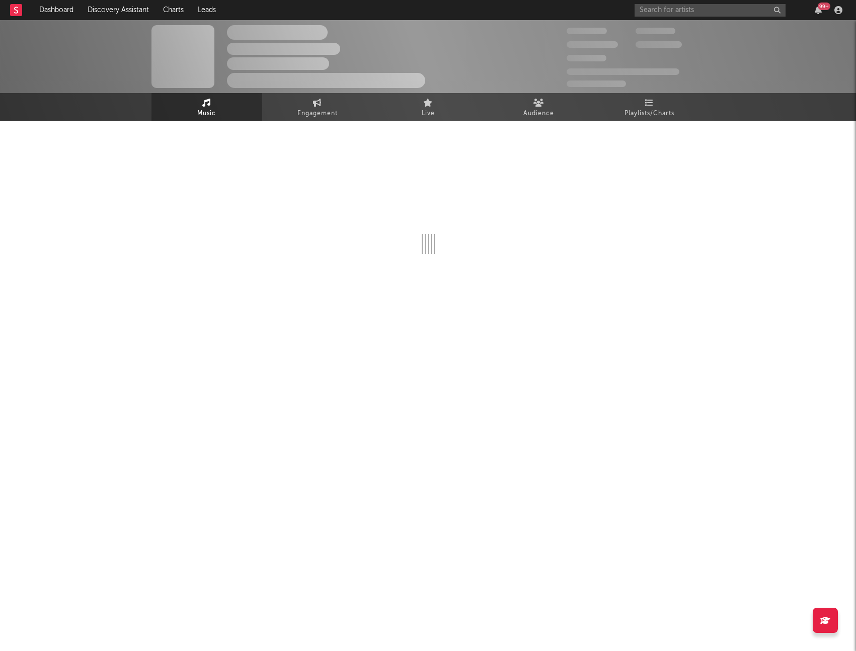
select select "6m"
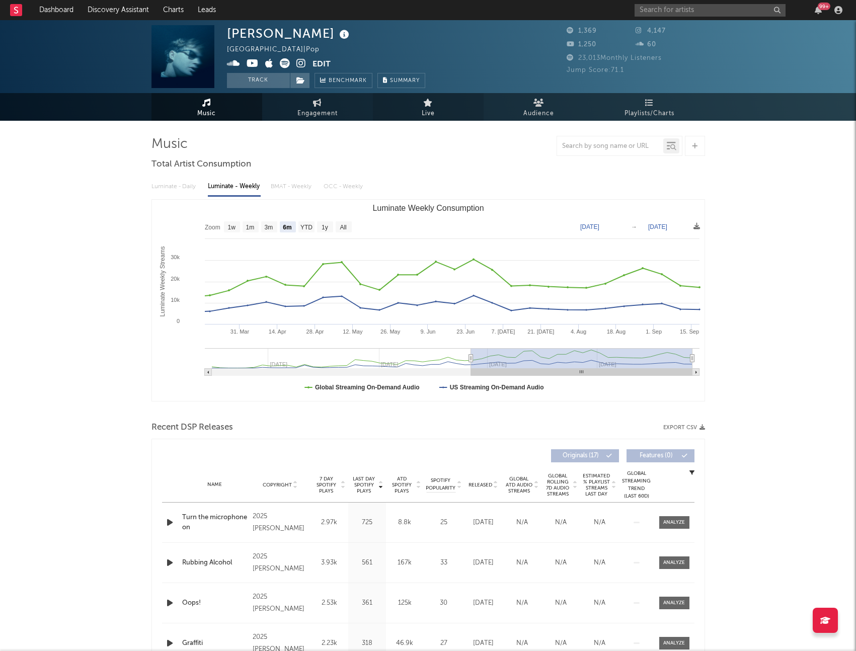
click at [440, 108] on link "Live" at bounding box center [428, 107] width 111 height 28
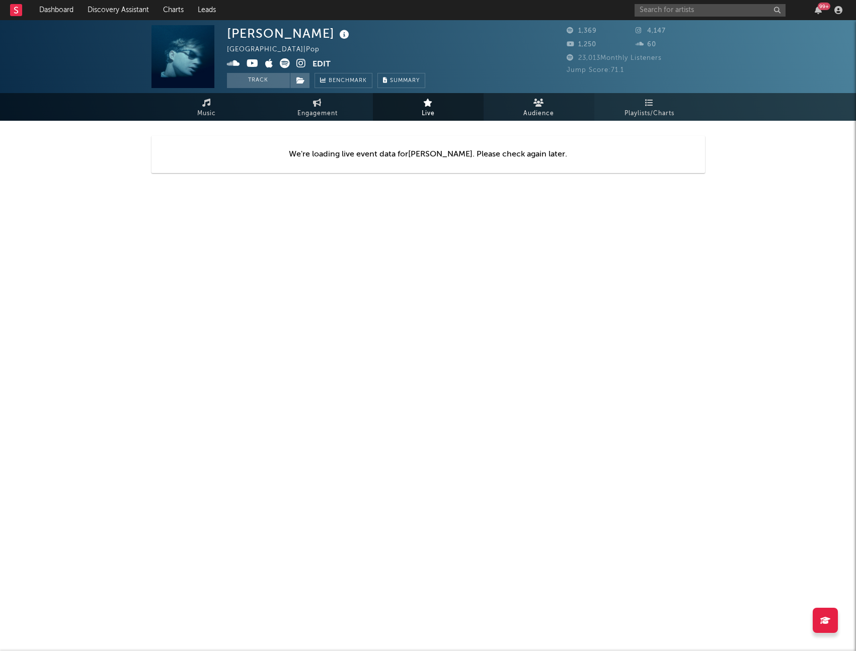
click at [542, 111] on span "Audience" at bounding box center [538, 114] width 31 height 12
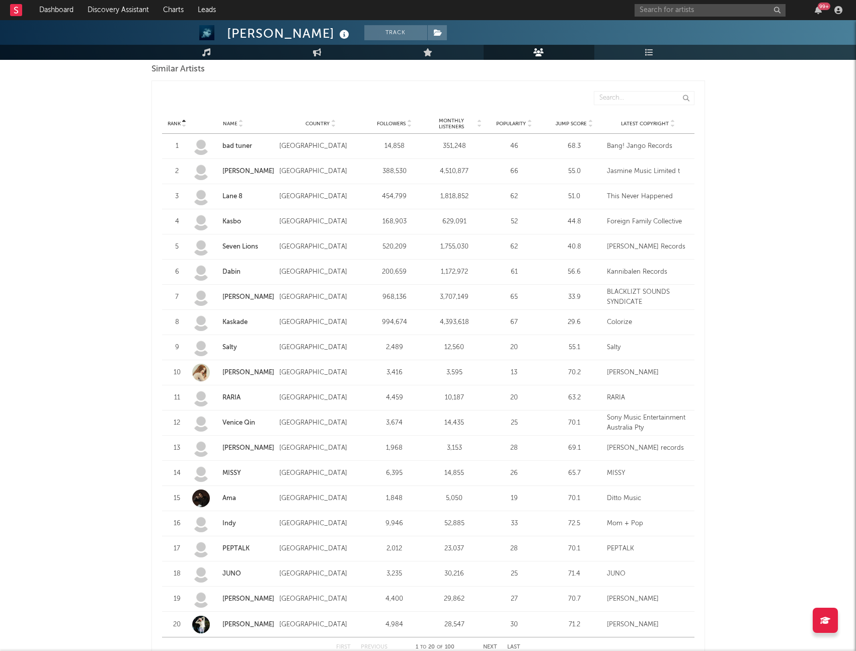
scroll to position [986, 0]
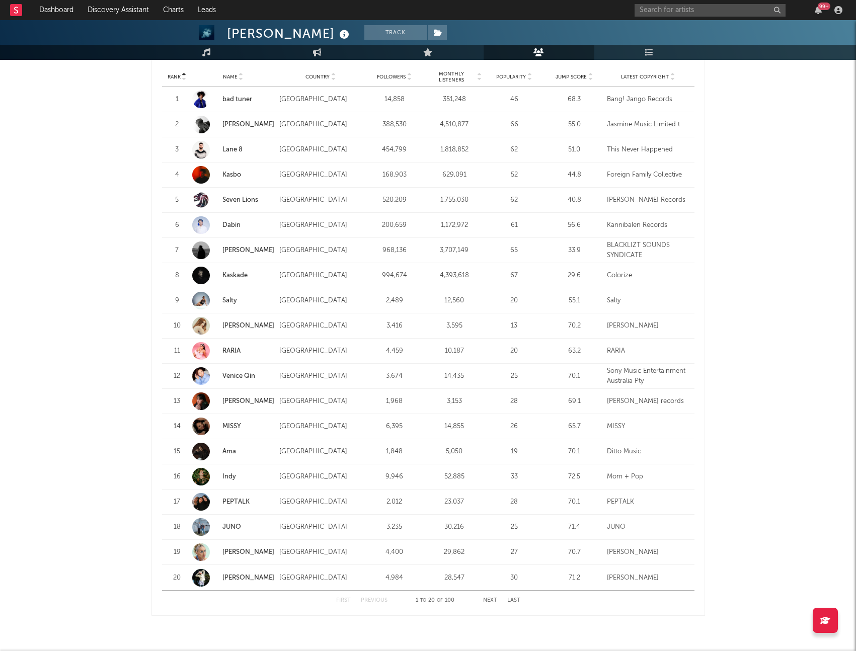
click at [484, 599] on button "Next" at bounding box center [490, 601] width 14 height 6
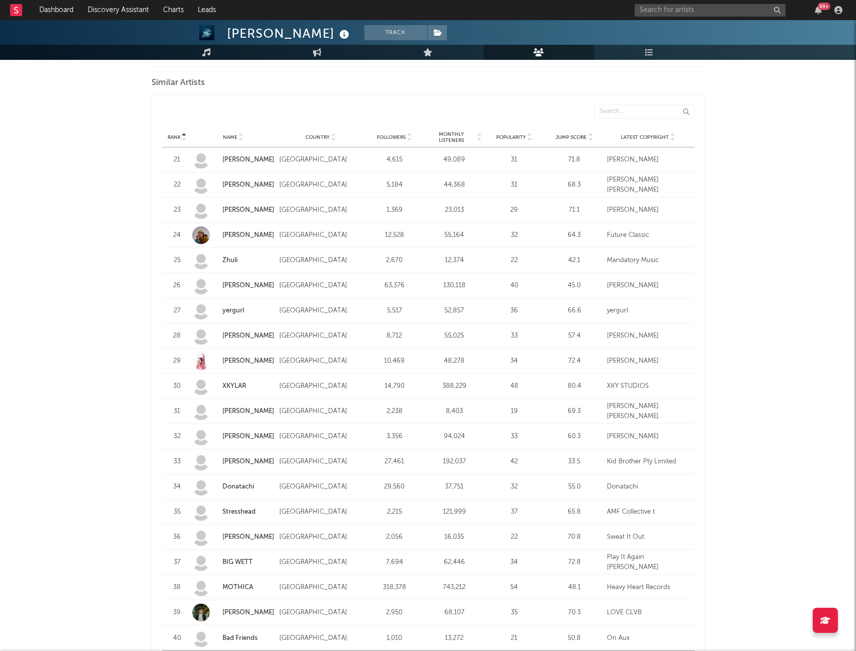
scroll to position [1021, 0]
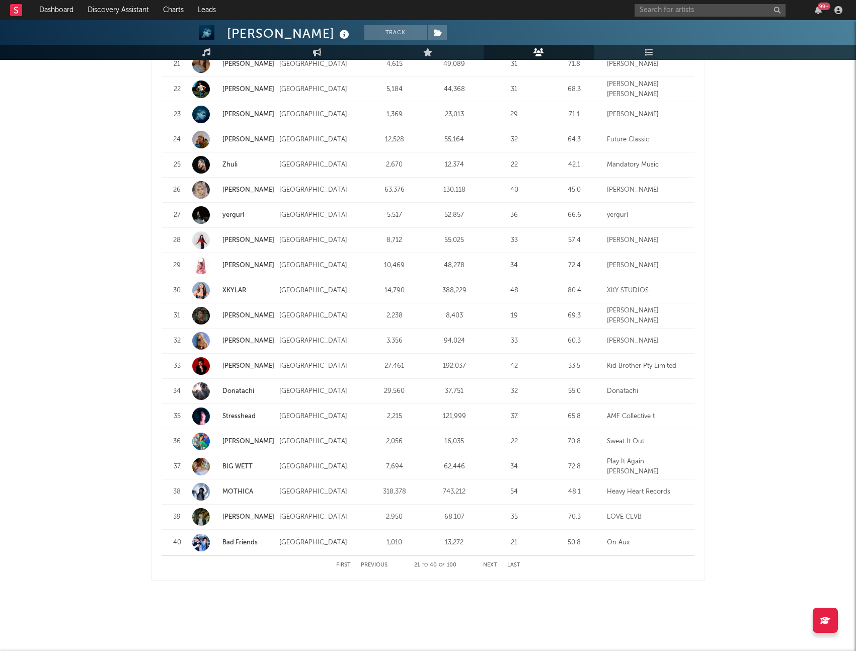
click at [489, 566] on button "Next" at bounding box center [490, 565] width 14 height 6
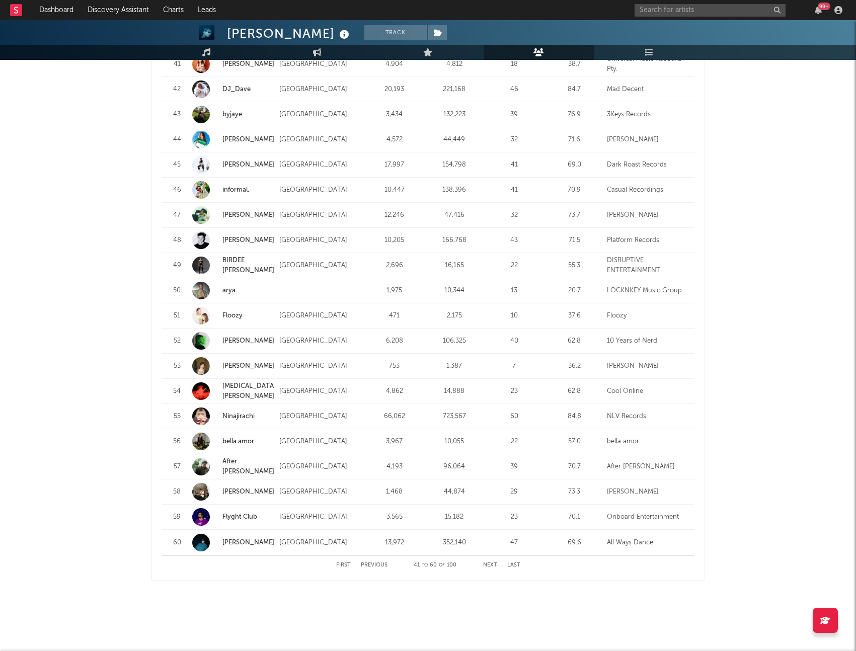
click at [493, 567] on button "Next" at bounding box center [490, 565] width 14 height 6
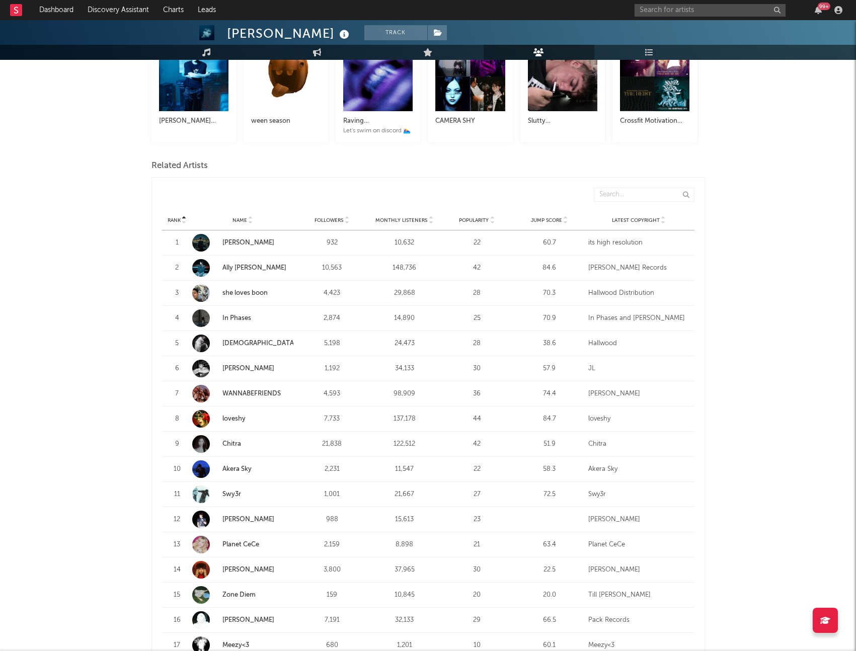
scroll to position [0, 0]
